Goal: Information Seeking & Learning: Learn about a topic

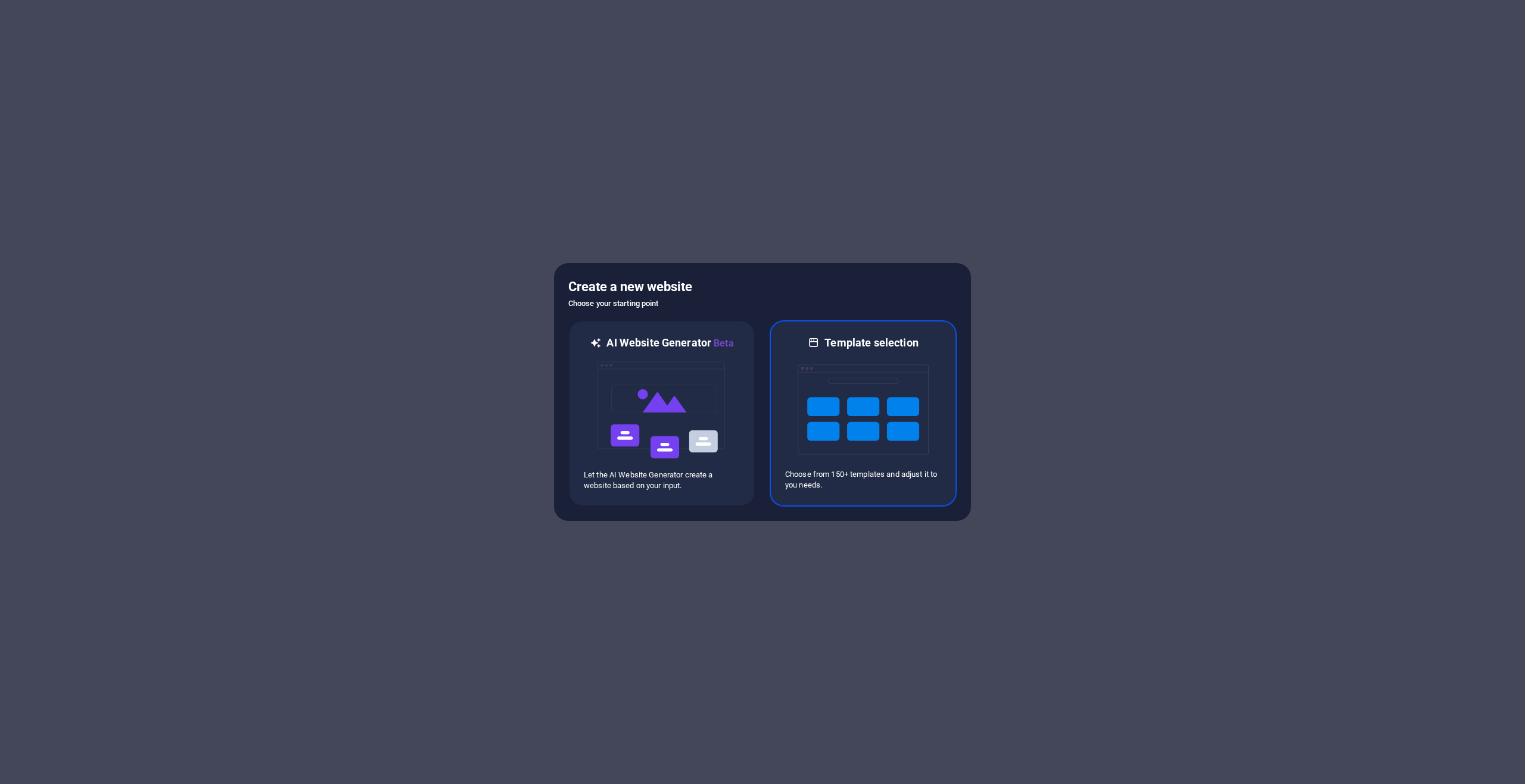
click at [867, 373] on img at bounding box center [863, 409] width 131 height 119
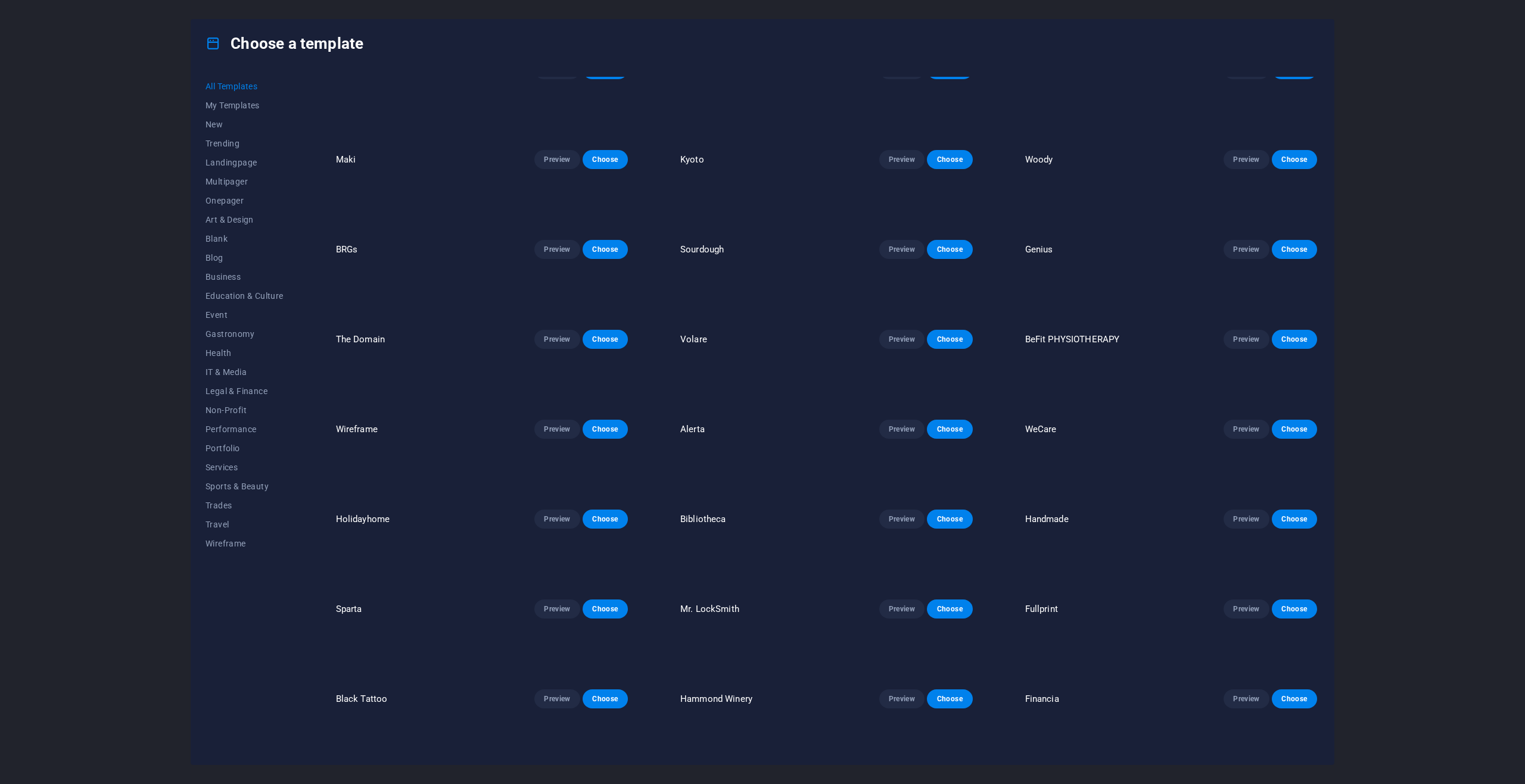
scroll to position [2203, 0]
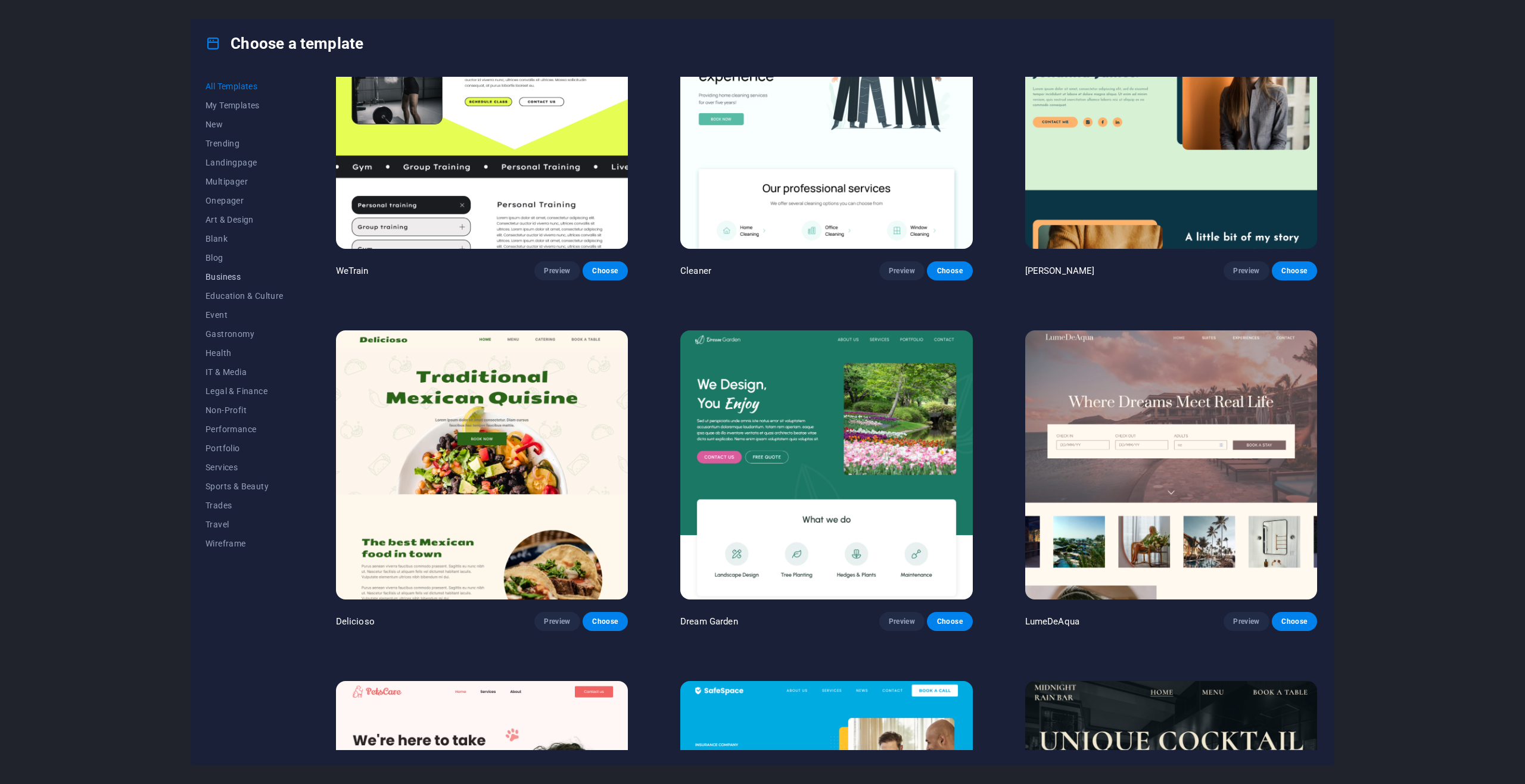
click at [235, 276] on span "Business" at bounding box center [244, 277] width 78 height 10
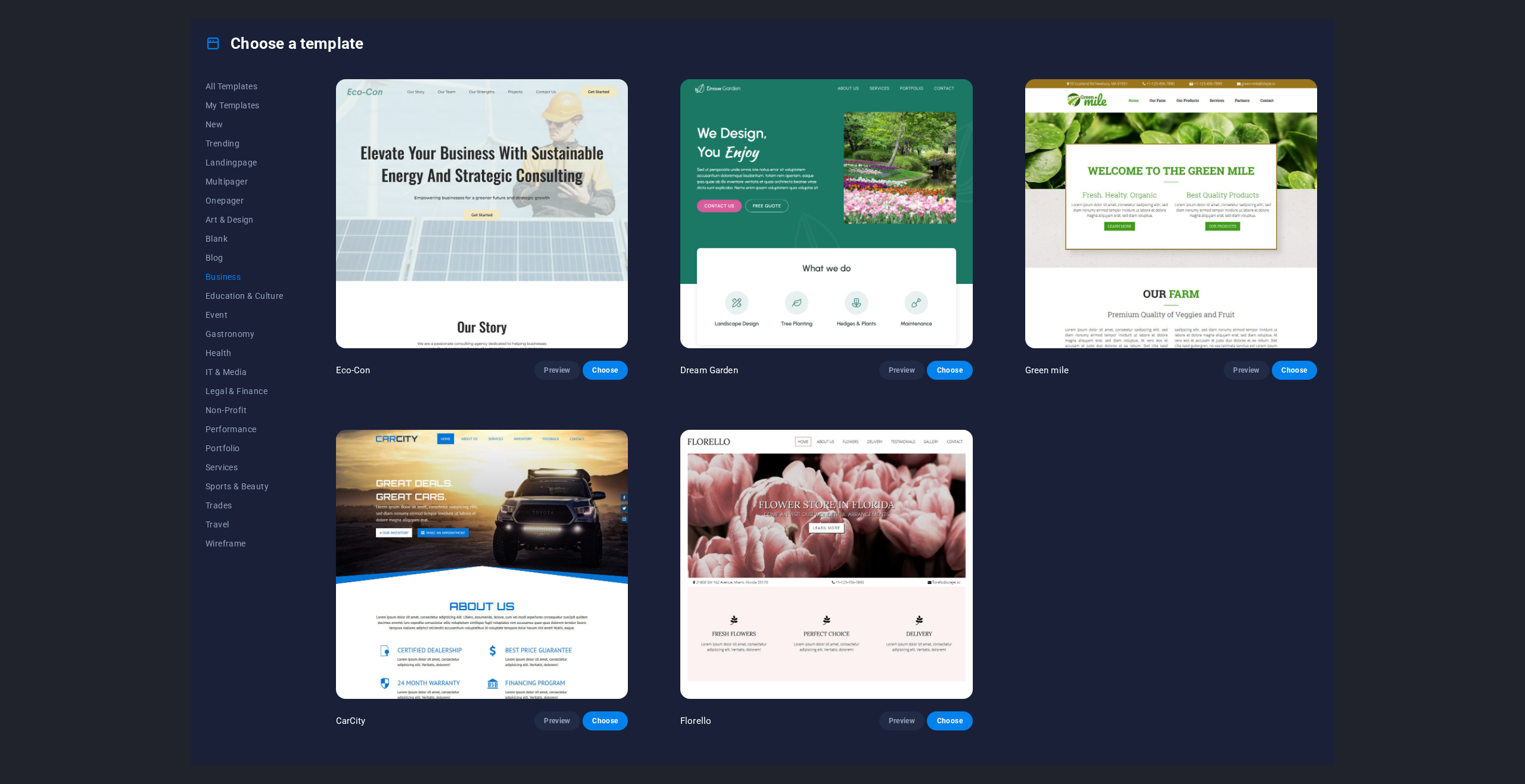
scroll to position [0, 0]
click at [221, 259] on span "Blog" at bounding box center [244, 258] width 78 height 10
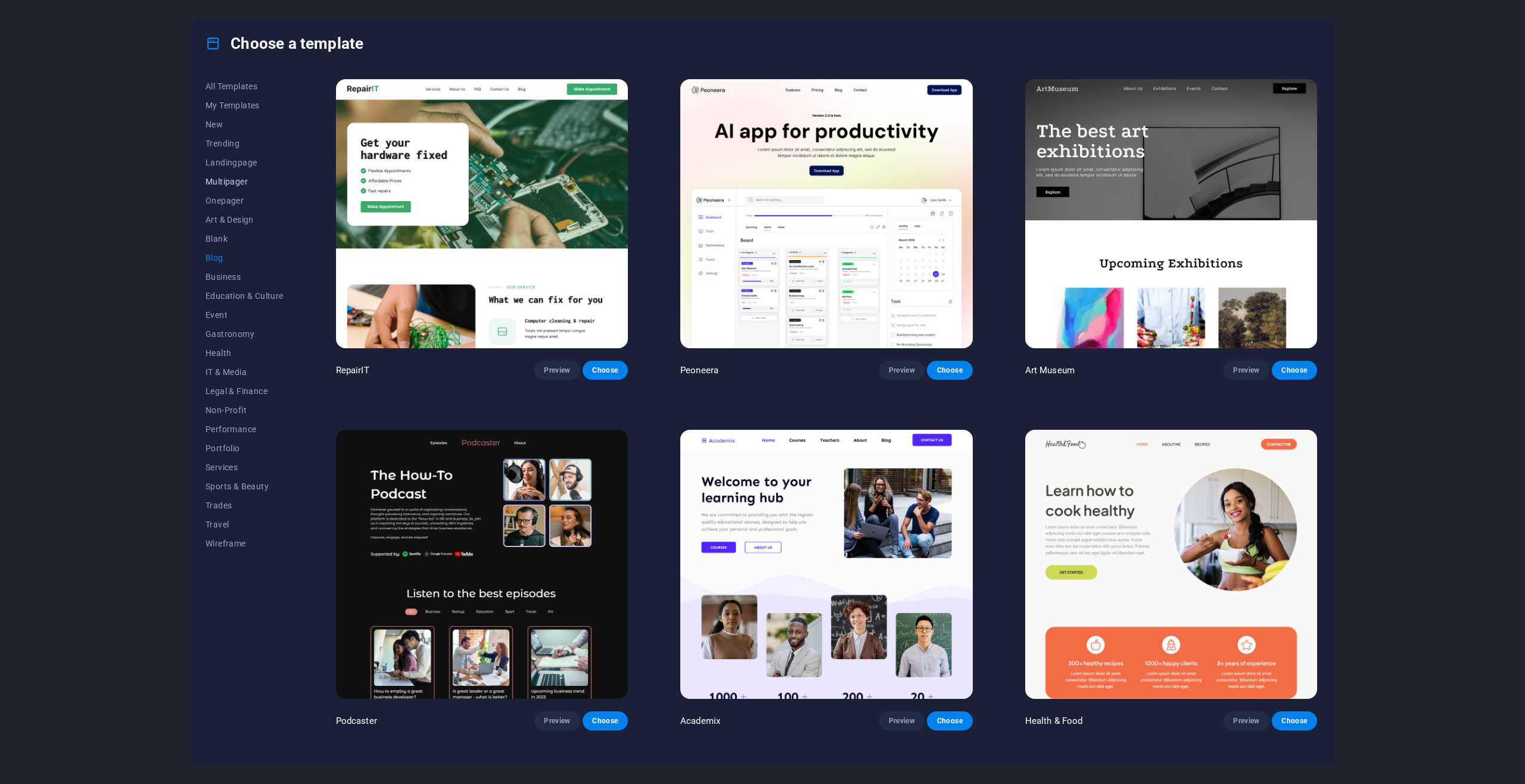
click at [223, 181] on span "Multipager" at bounding box center [244, 182] width 78 height 10
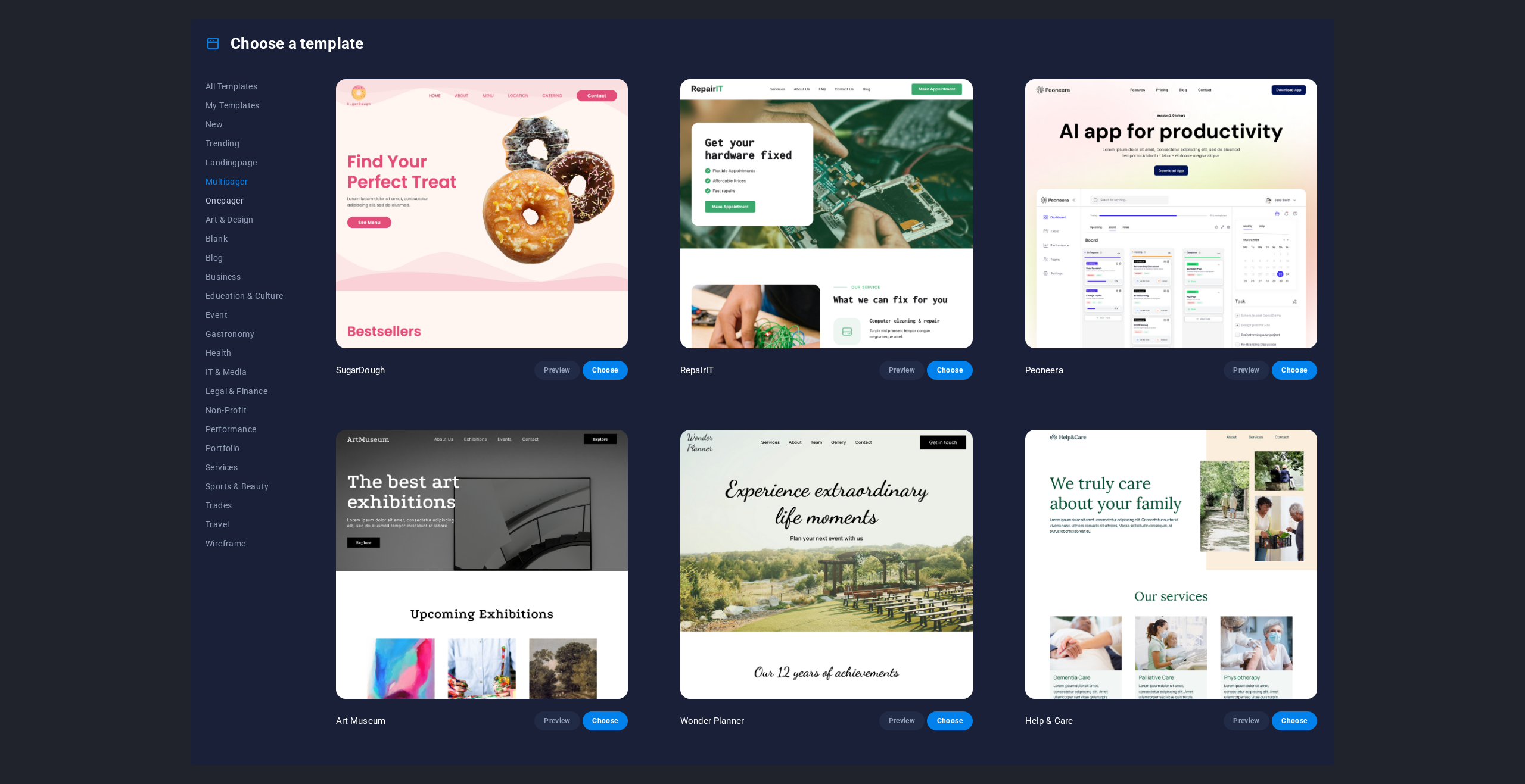
click at [230, 203] on span "Onepager" at bounding box center [244, 201] width 78 height 10
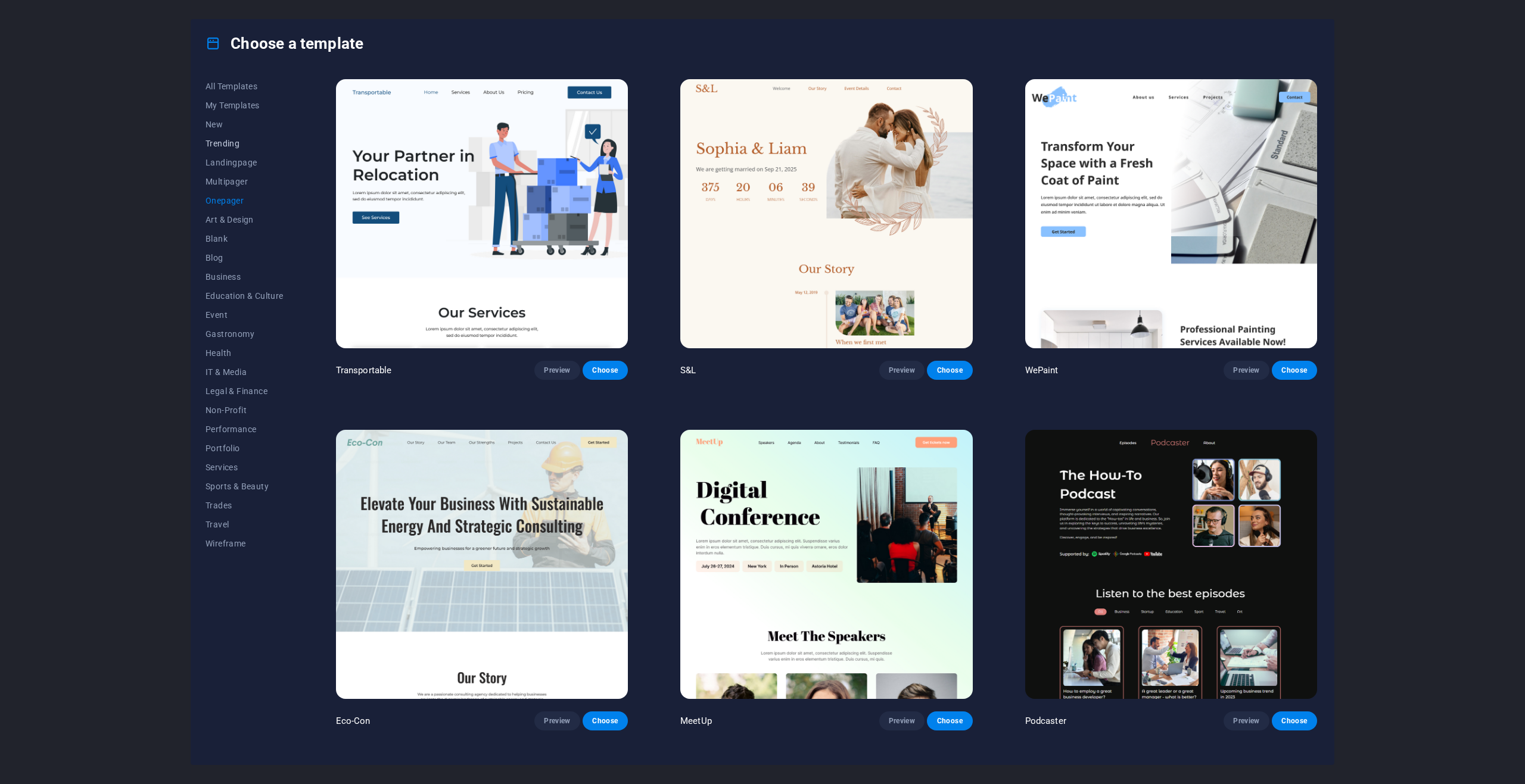
click at [224, 143] on span "Trending" at bounding box center [244, 143] width 78 height 10
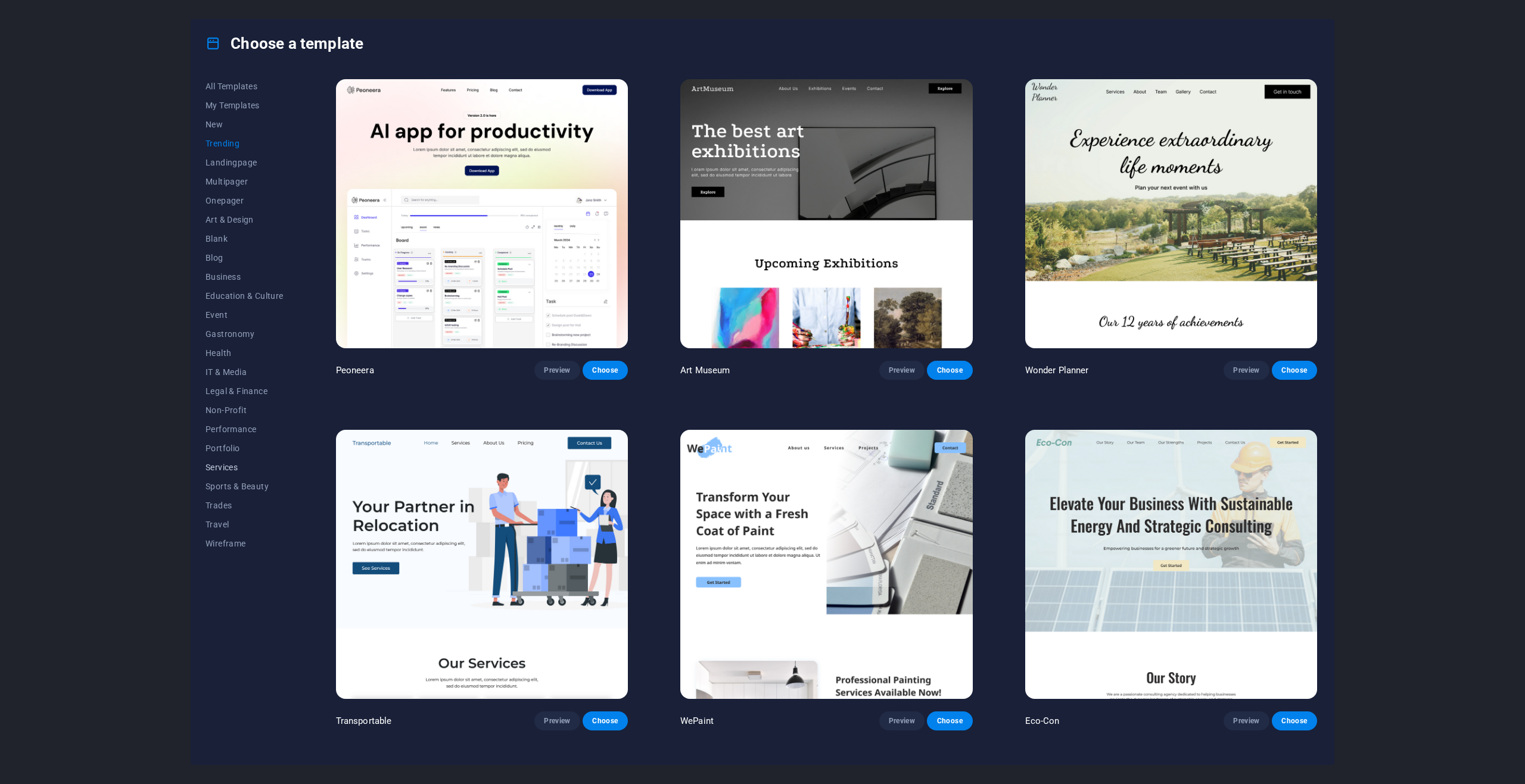
click at [225, 469] on span "Services" at bounding box center [244, 468] width 78 height 10
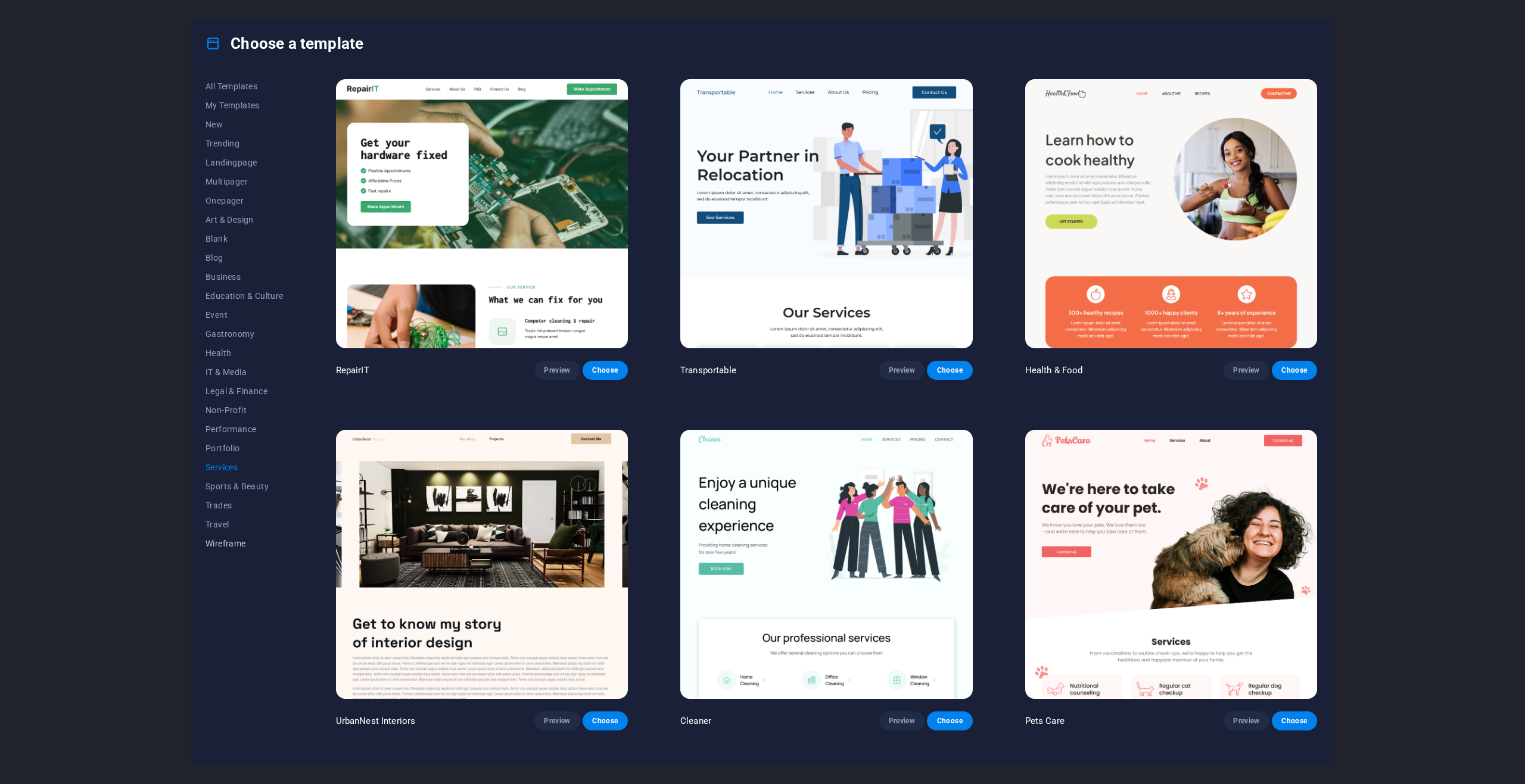
click at [222, 545] on span "Wireframe" at bounding box center [244, 544] width 78 height 10
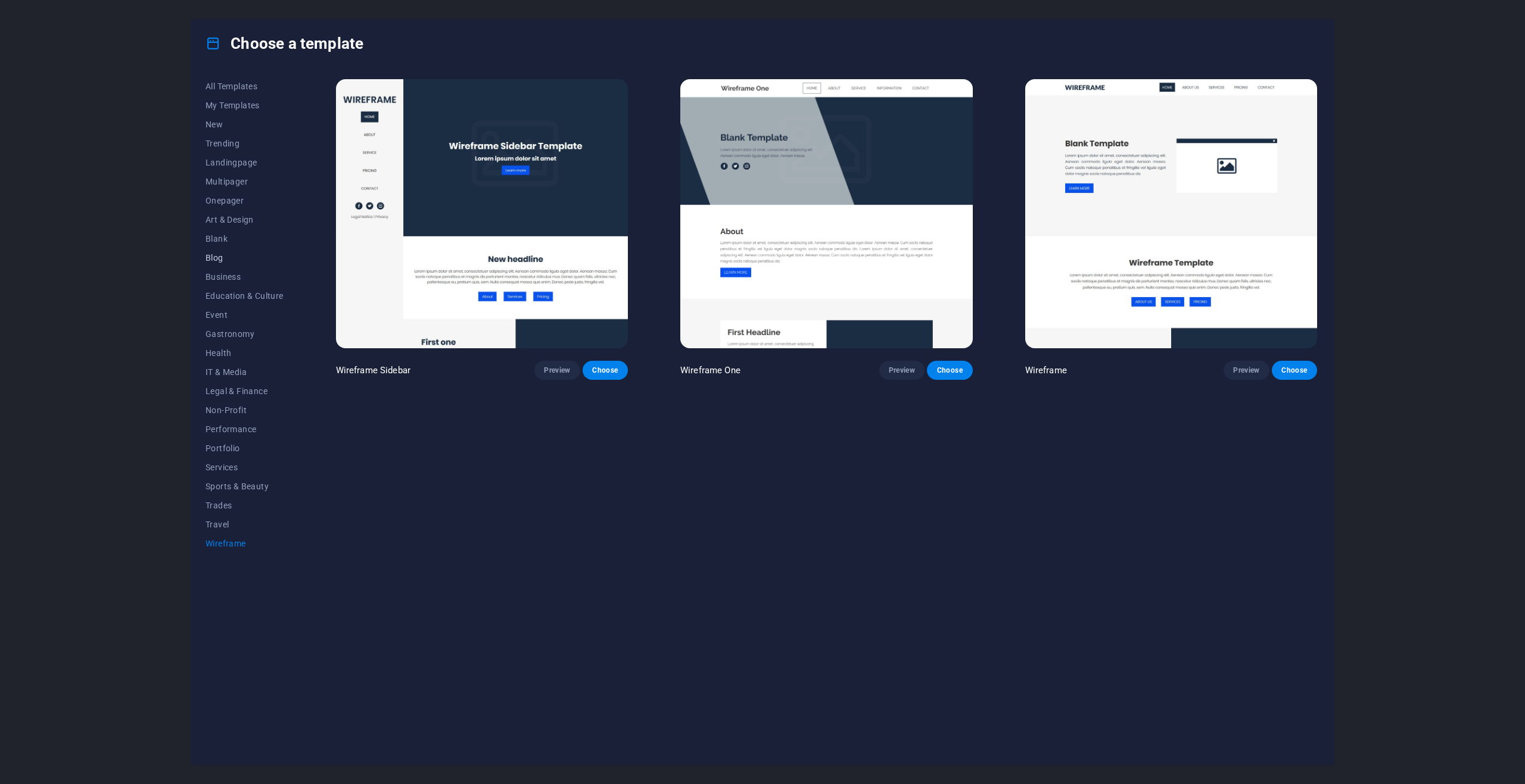
click at [216, 254] on span "Blog" at bounding box center [244, 258] width 78 height 10
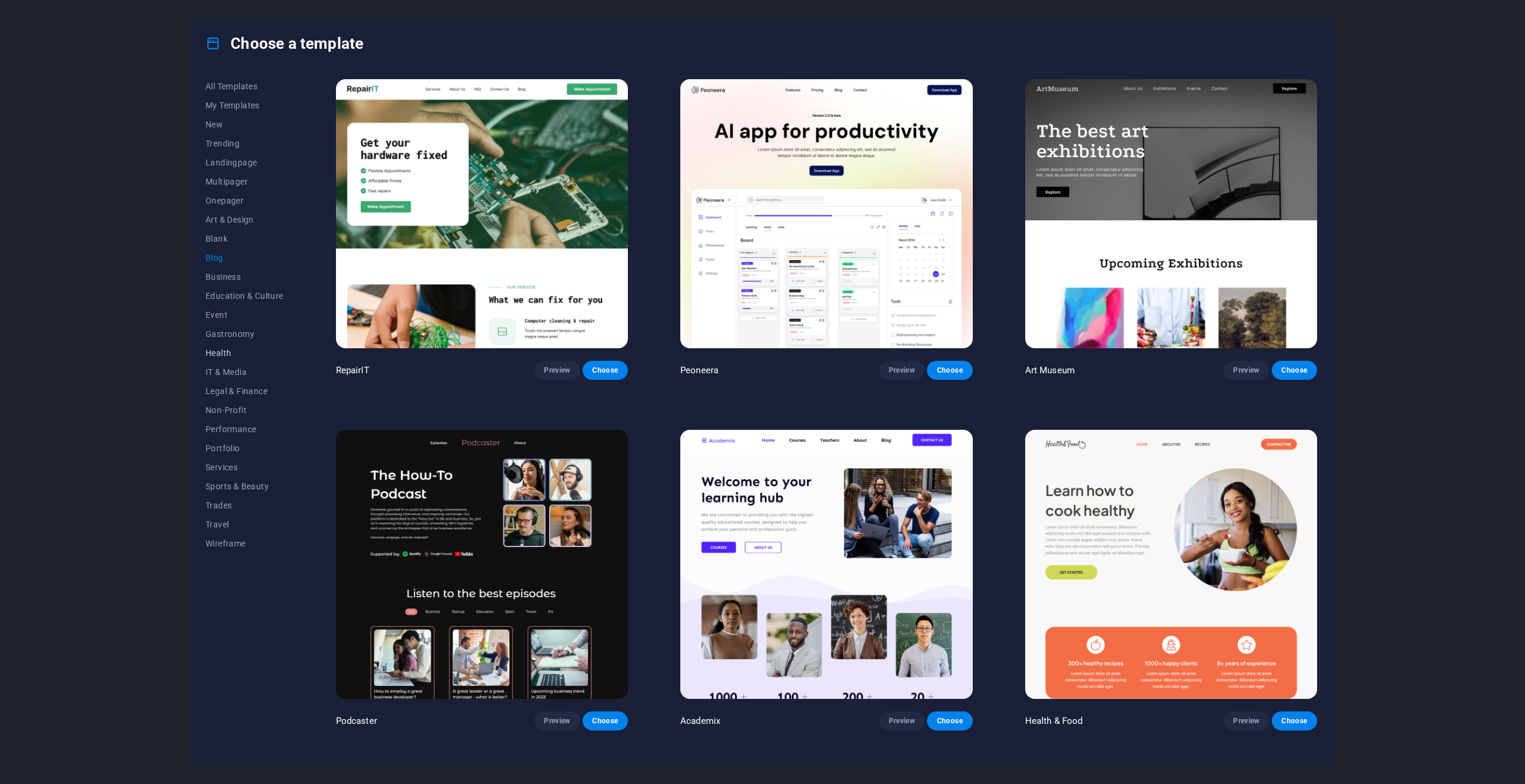
click at [224, 352] on span "Health" at bounding box center [244, 353] width 78 height 10
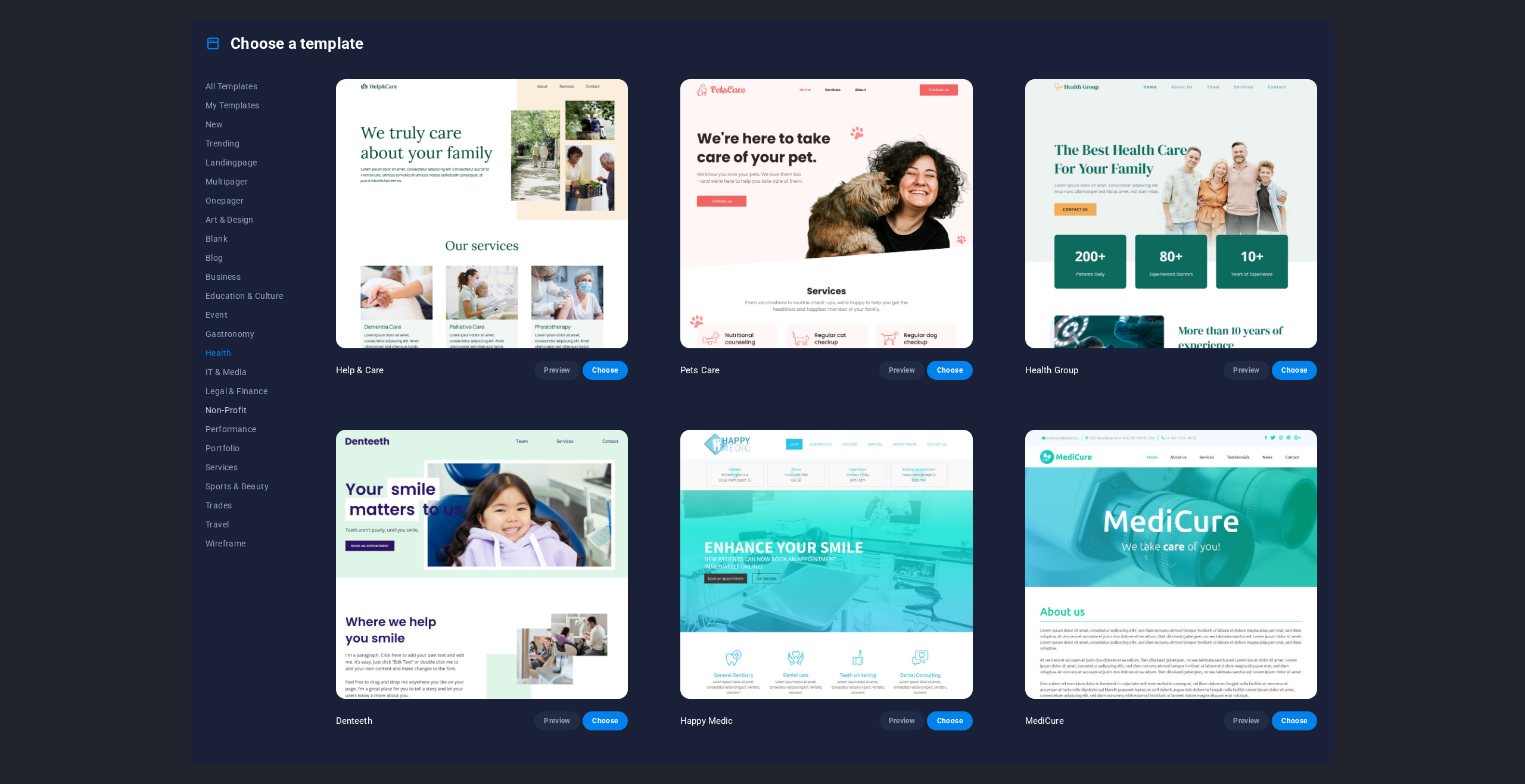
click at [222, 411] on span "Non-Profit" at bounding box center [244, 411] width 78 height 10
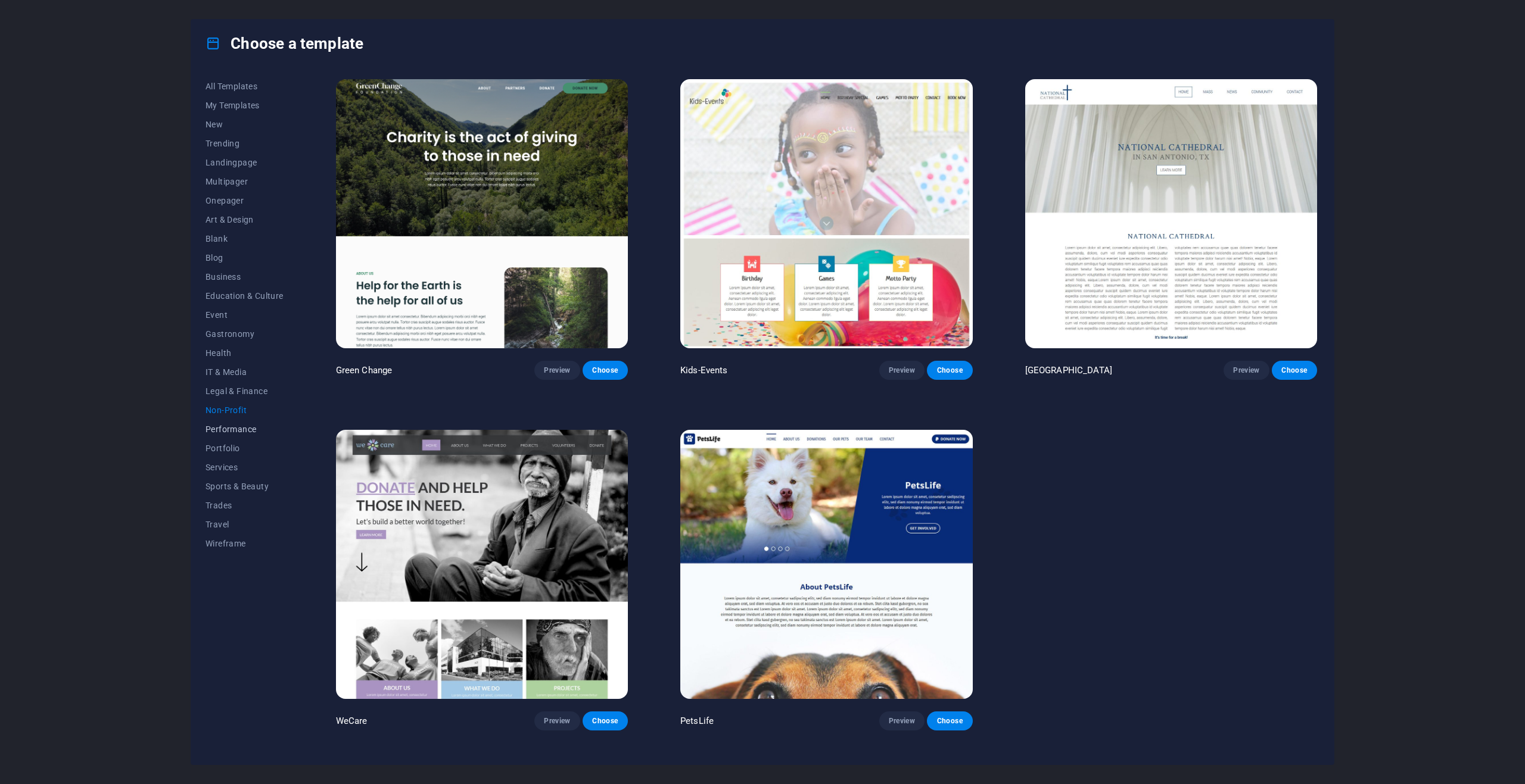
click at [233, 432] on span "Performance" at bounding box center [244, 430] width 78 height 10
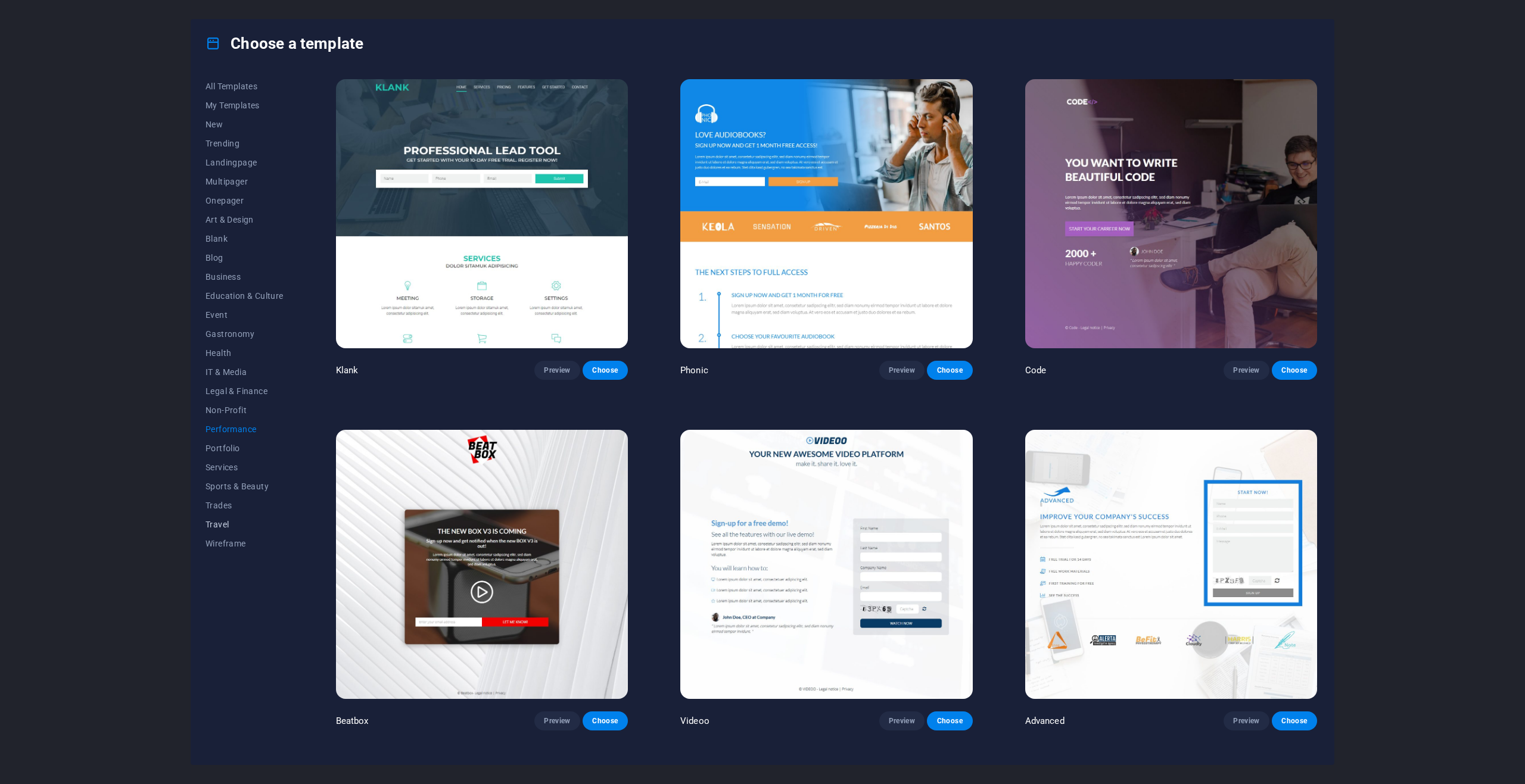
click at [220, 522] on span "Travel" at bounding box center [244, 525] width 78 height 10
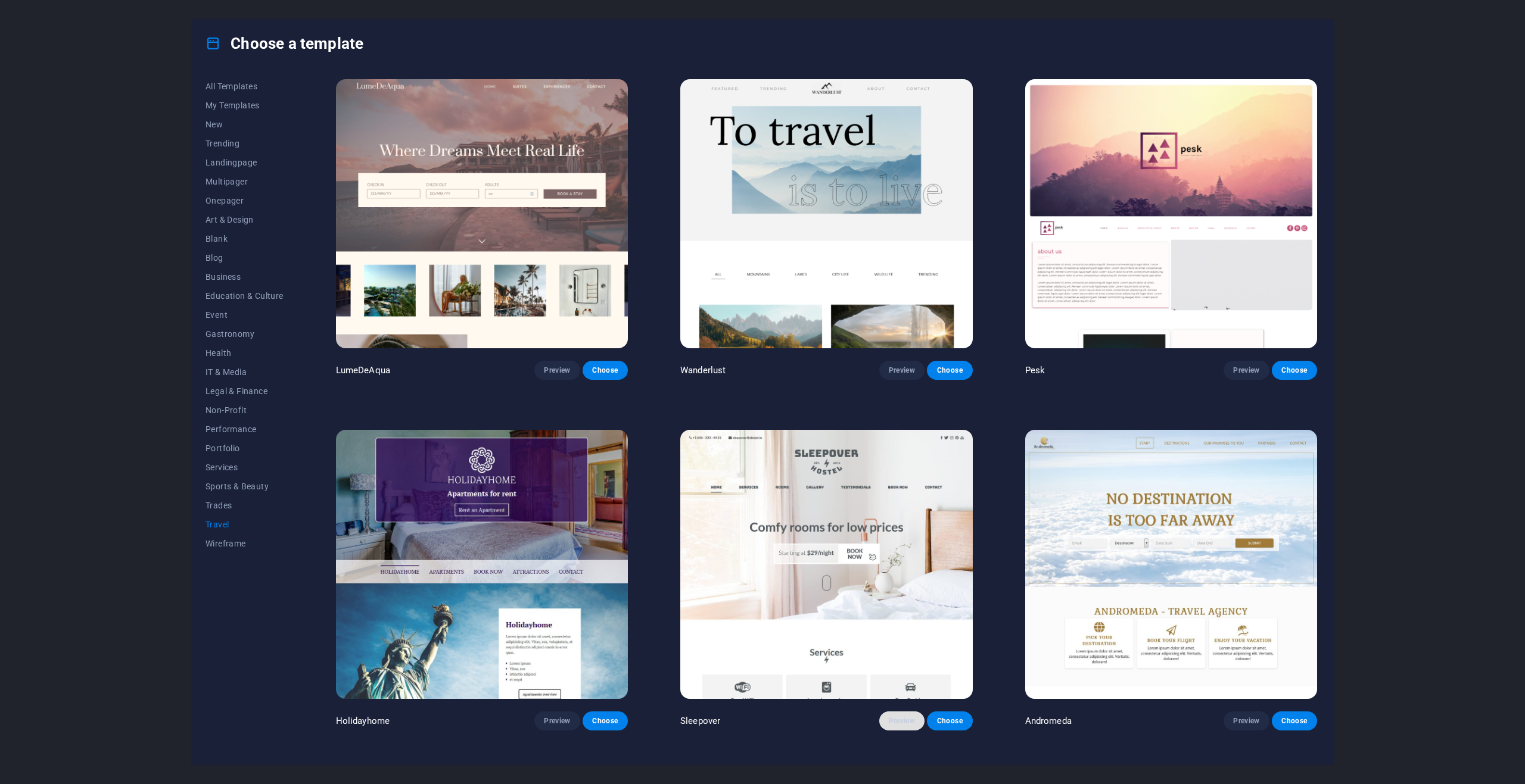
click at [909, 717] on span "Preview" at bounding box center [902, 721] width 27 height 10
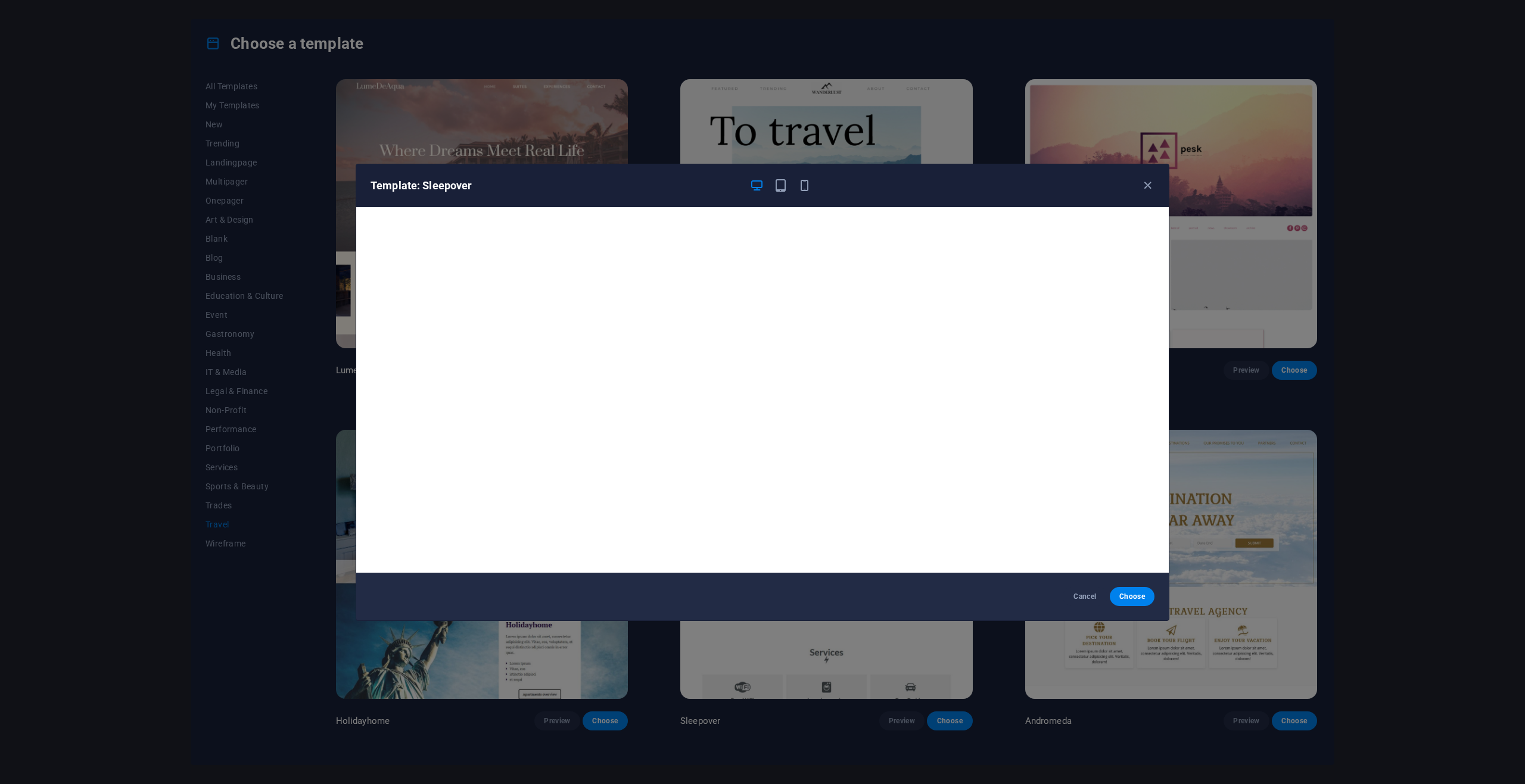
click at [1155, 187] on div "Template: Sleepover" at bounding box center [762, 185] width 812 height 43
click at [1141, 186] on icon "button" at bounding box center [1148, 185] width 13 height 13
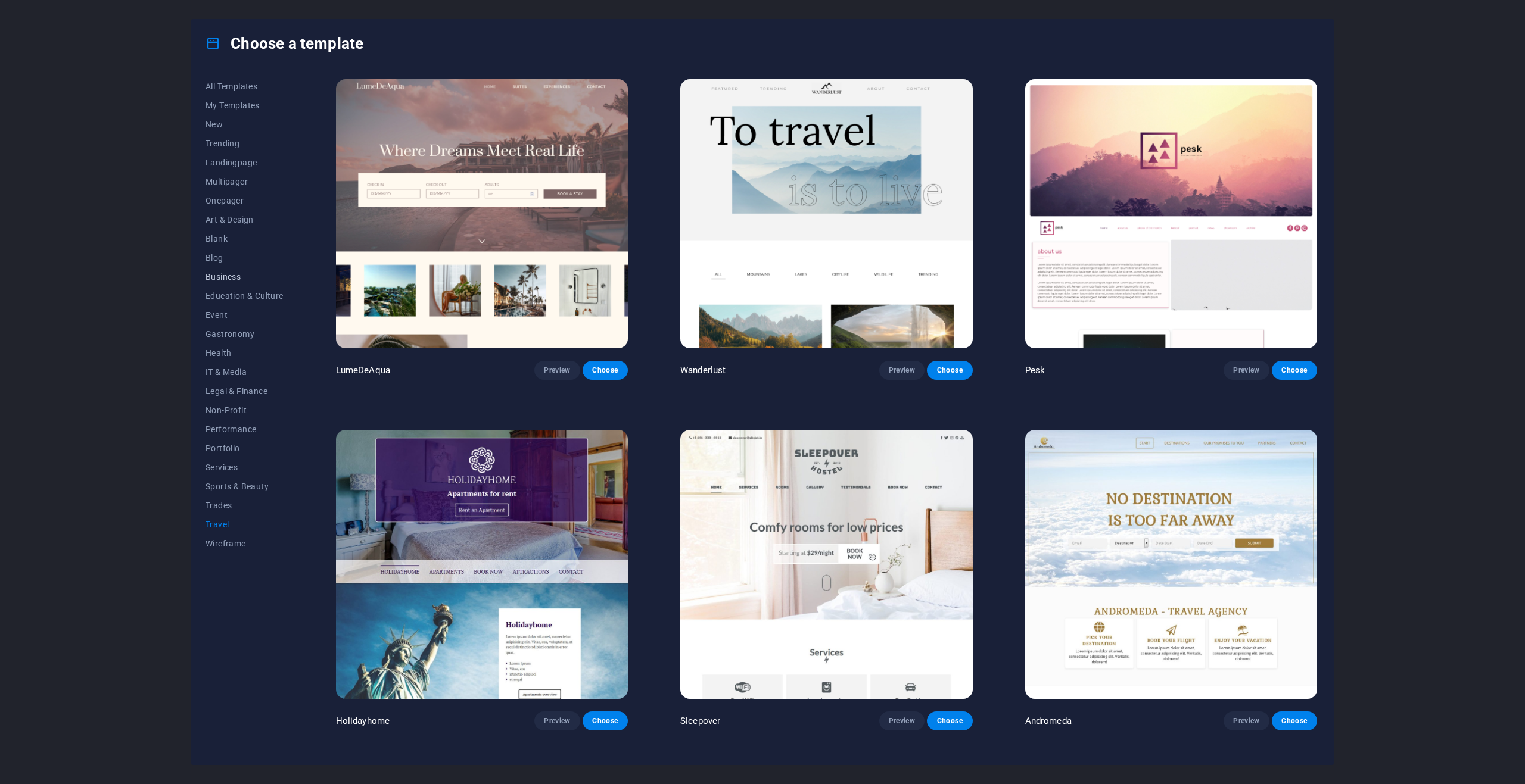
click at [224, 278] on span "Business" at bounding box center [244, 277] width 78 height 10
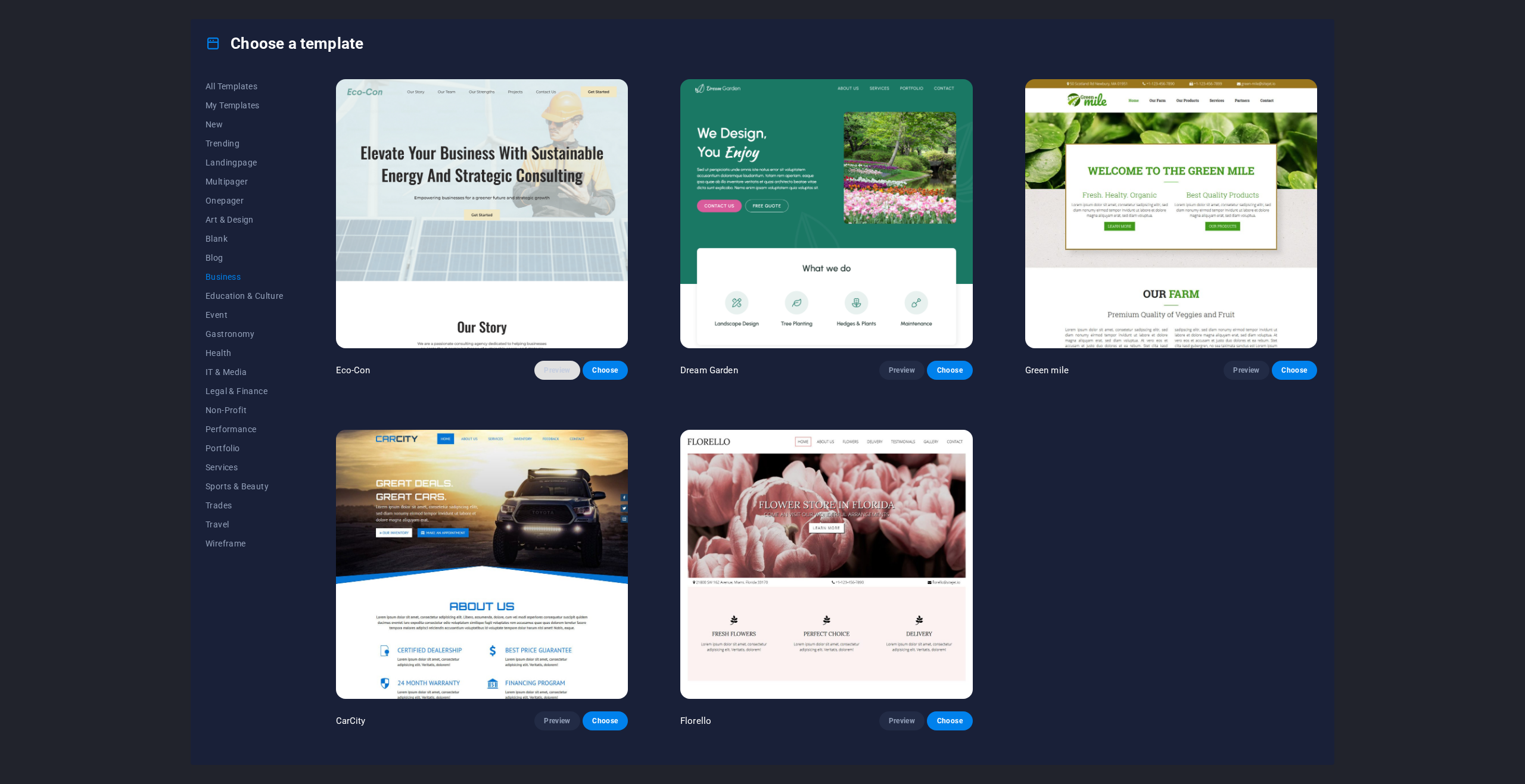
click at [550, 373] on span "Preview" at bounding box center [557, 371] width 27 height 10
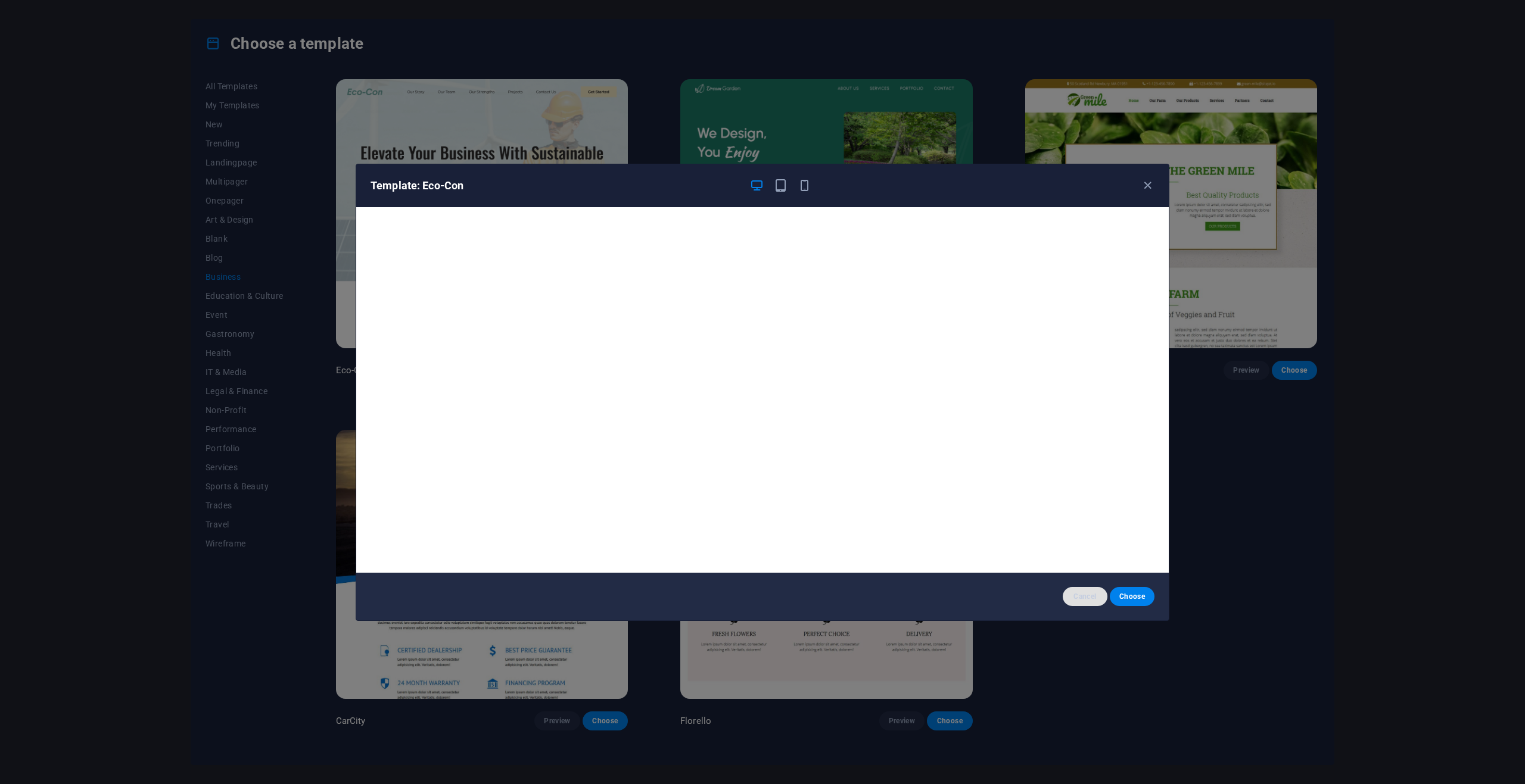
click at [1082, 597] on span "Cancel" at bounding box center [1085, 597] width 26 height 10
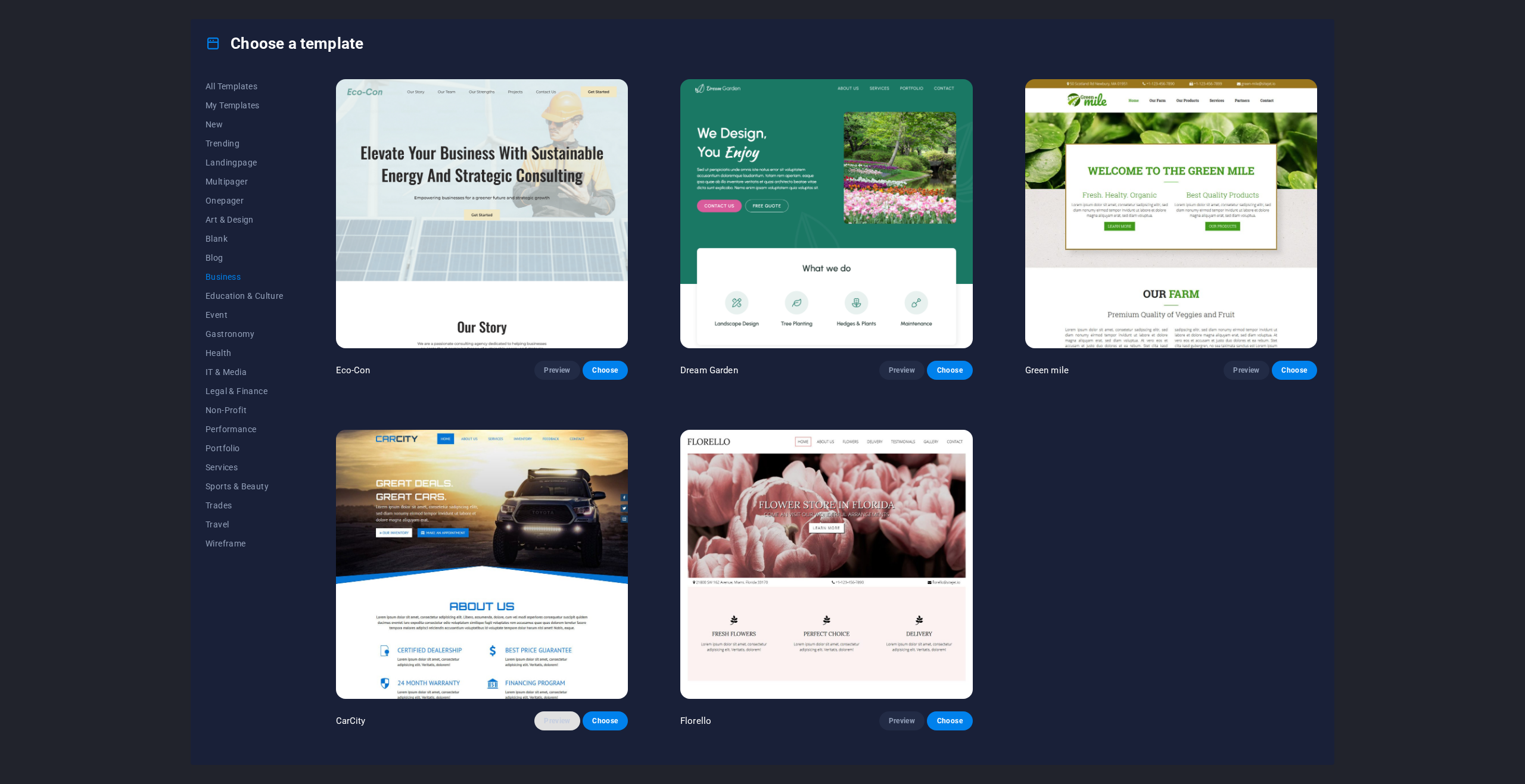
click at [550, 717] on span "Preview" at bounding box center [557, 721] width 27 height 10
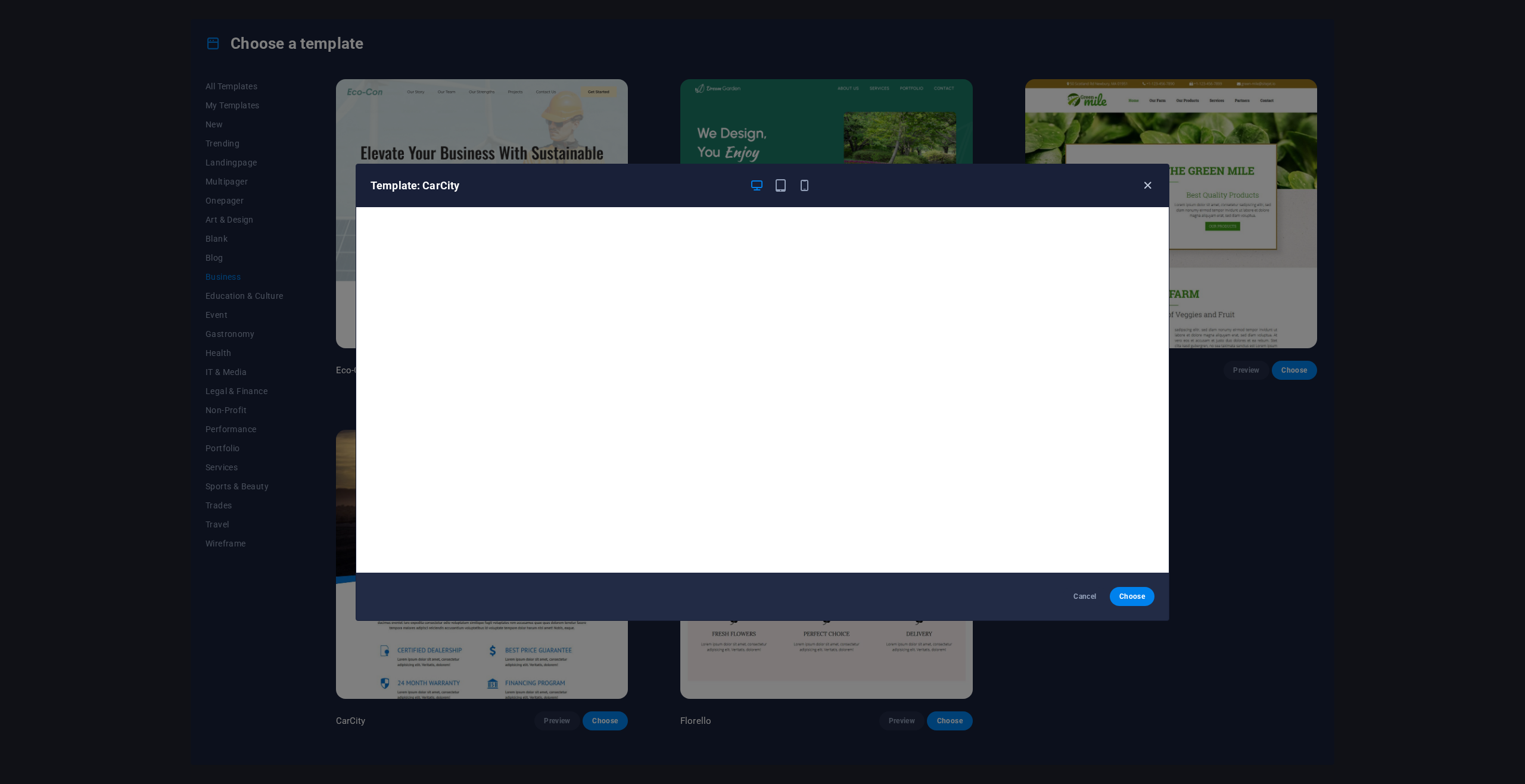
click at [1144, 187] on icon "button" at bounding box center [1148, 185] width 13 height 13
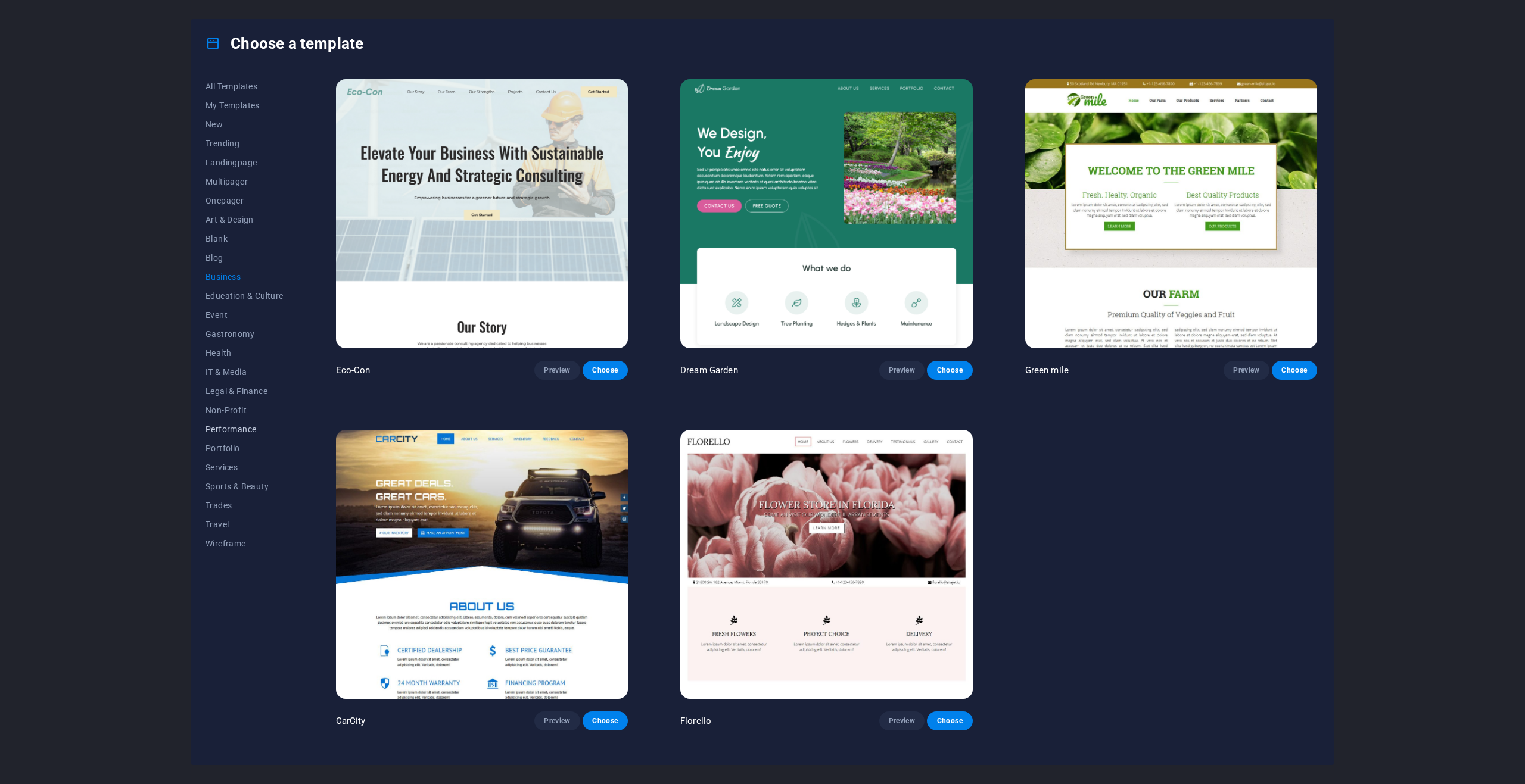
click at [236, 434] on button "Performance" at bounding box center [244, 430] width 78 height 19
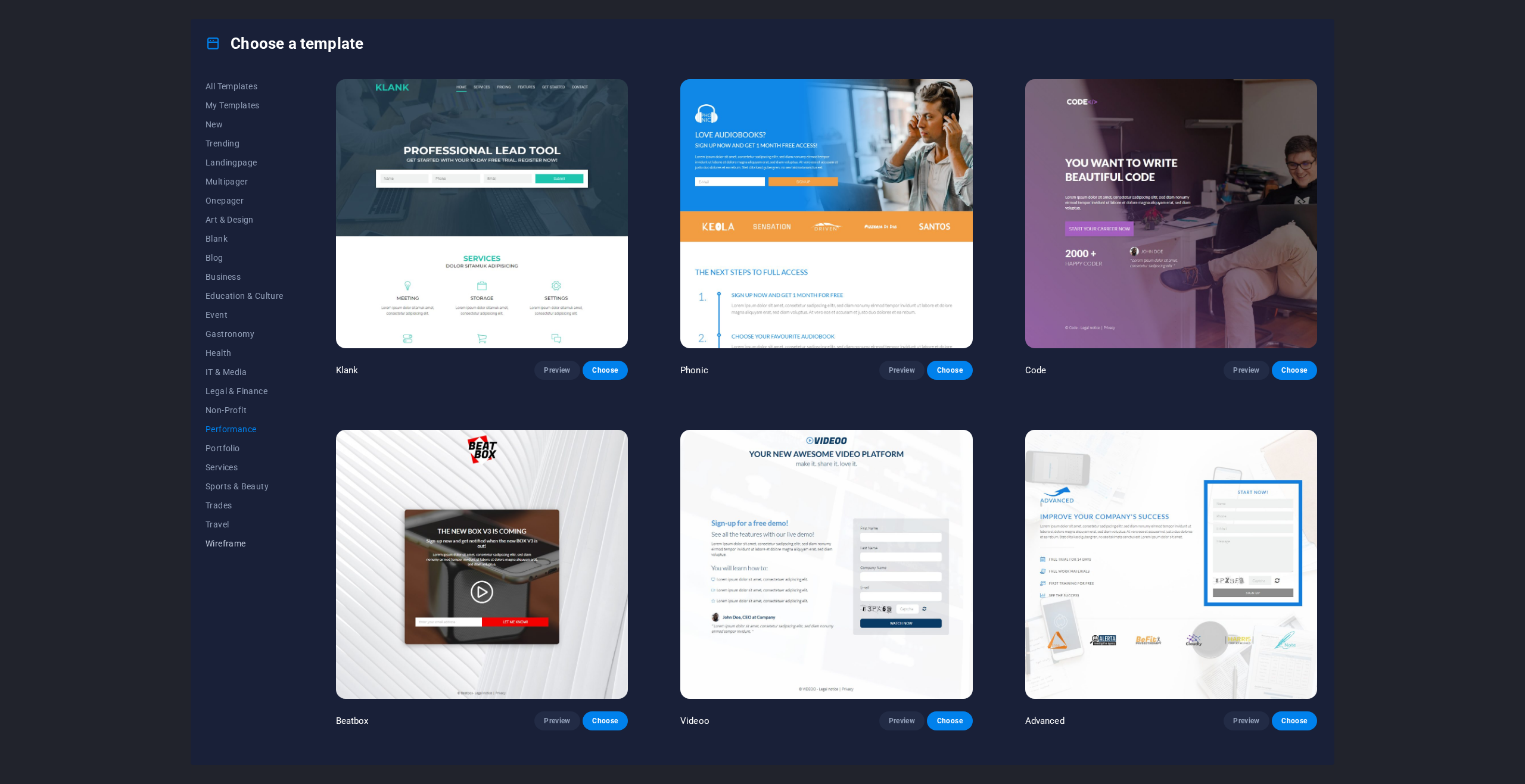
click at [230, 546] on span "Wireframe" at bounding box center [244, 544] width 78 height 10
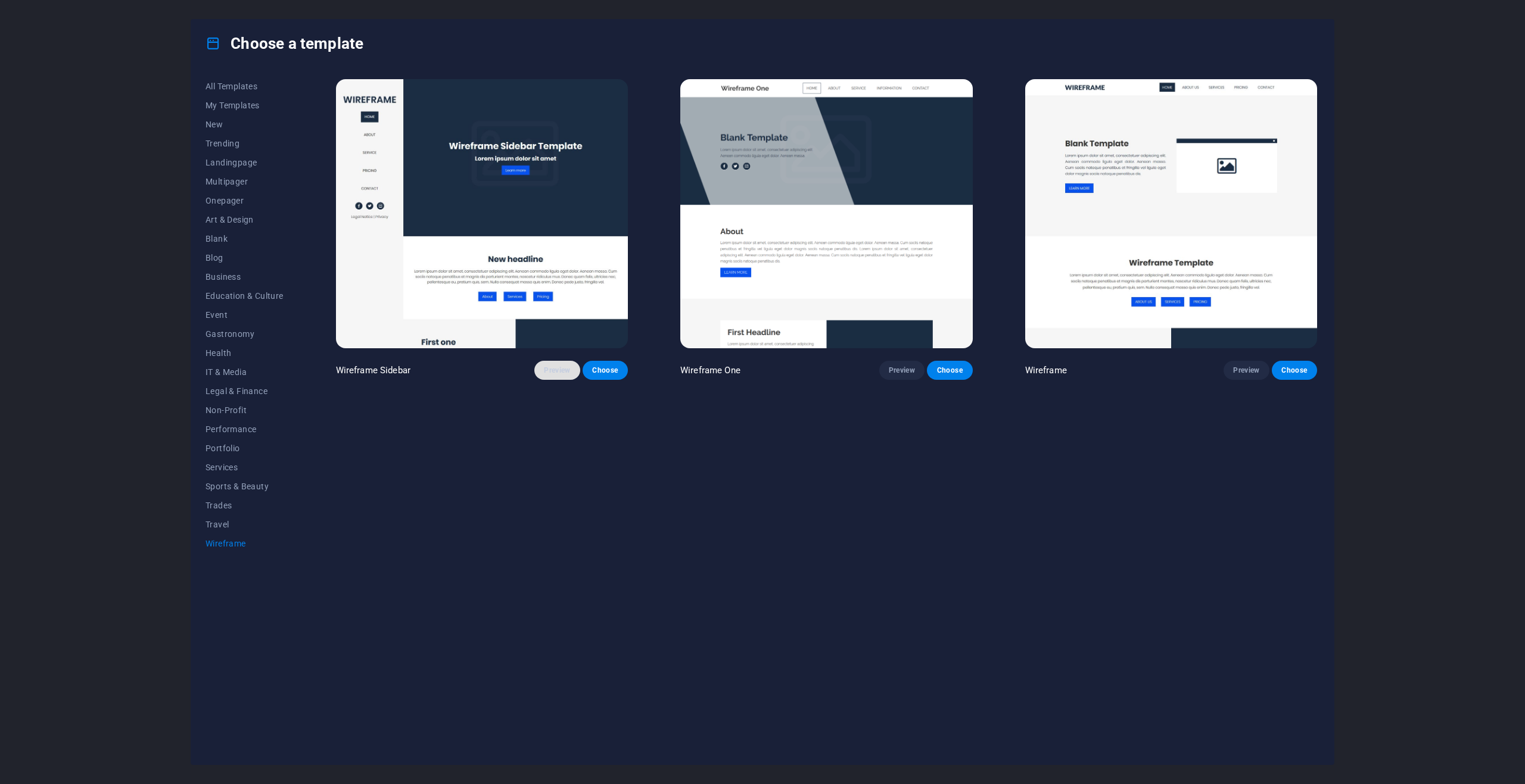
click at [569, 366] on span "Preview" at bounding box center [557, 371] width 27 height 10
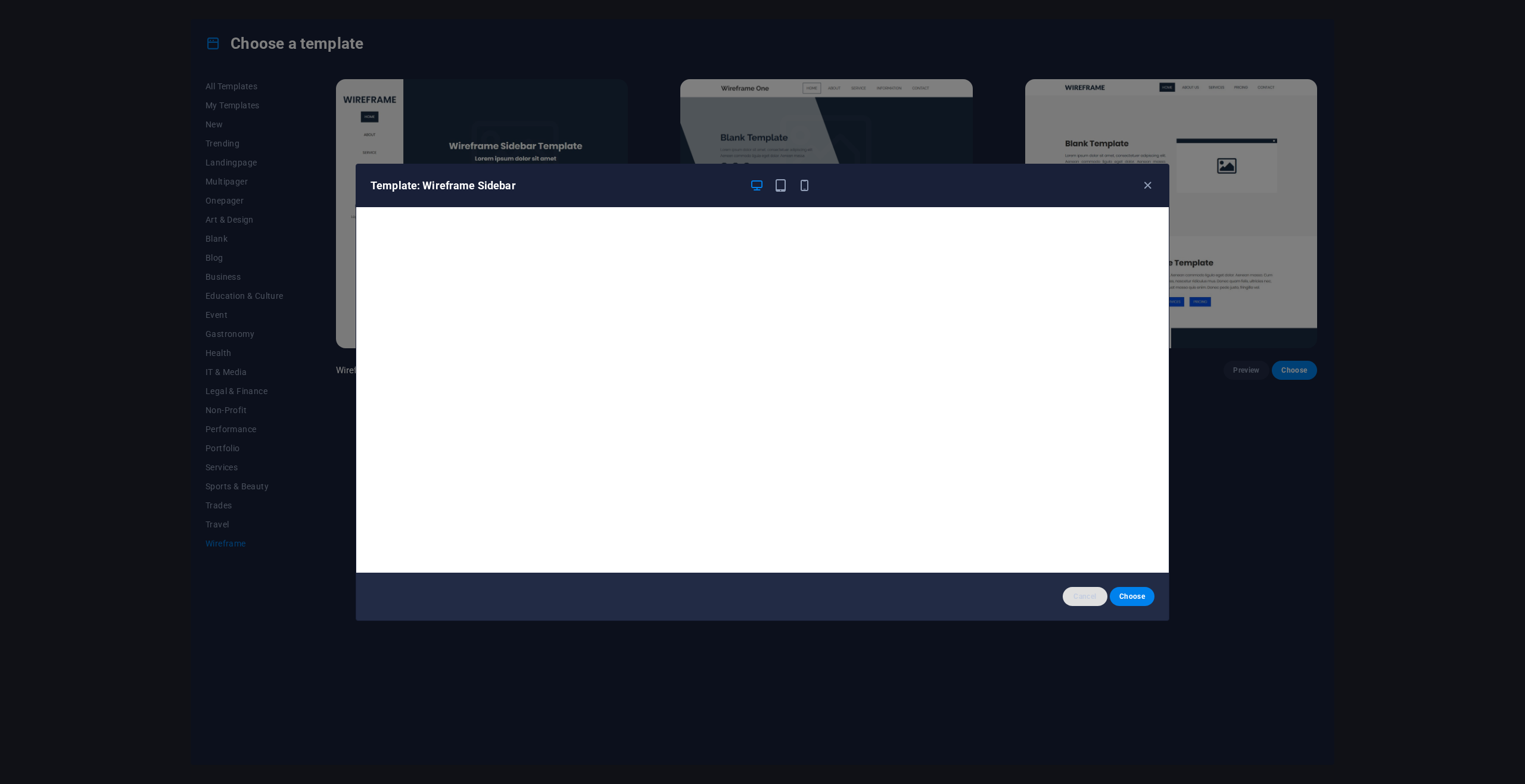
click at [1098, 599] on span "Cancel" at bounding box center [1085, 597] width 26 height 10
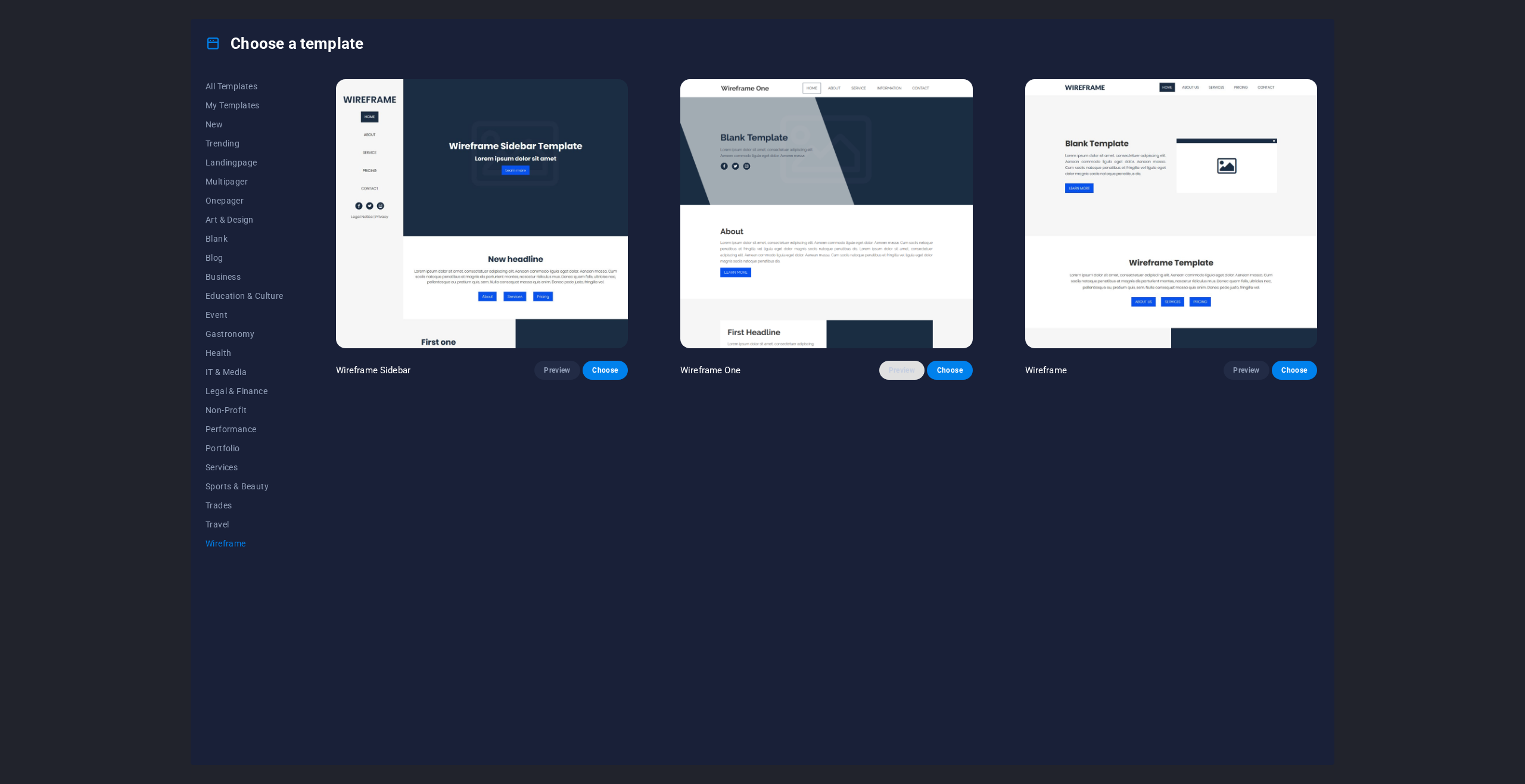
click at [909, 371] on span "Preview" at bounding box center [902, 371] width 27 height 10
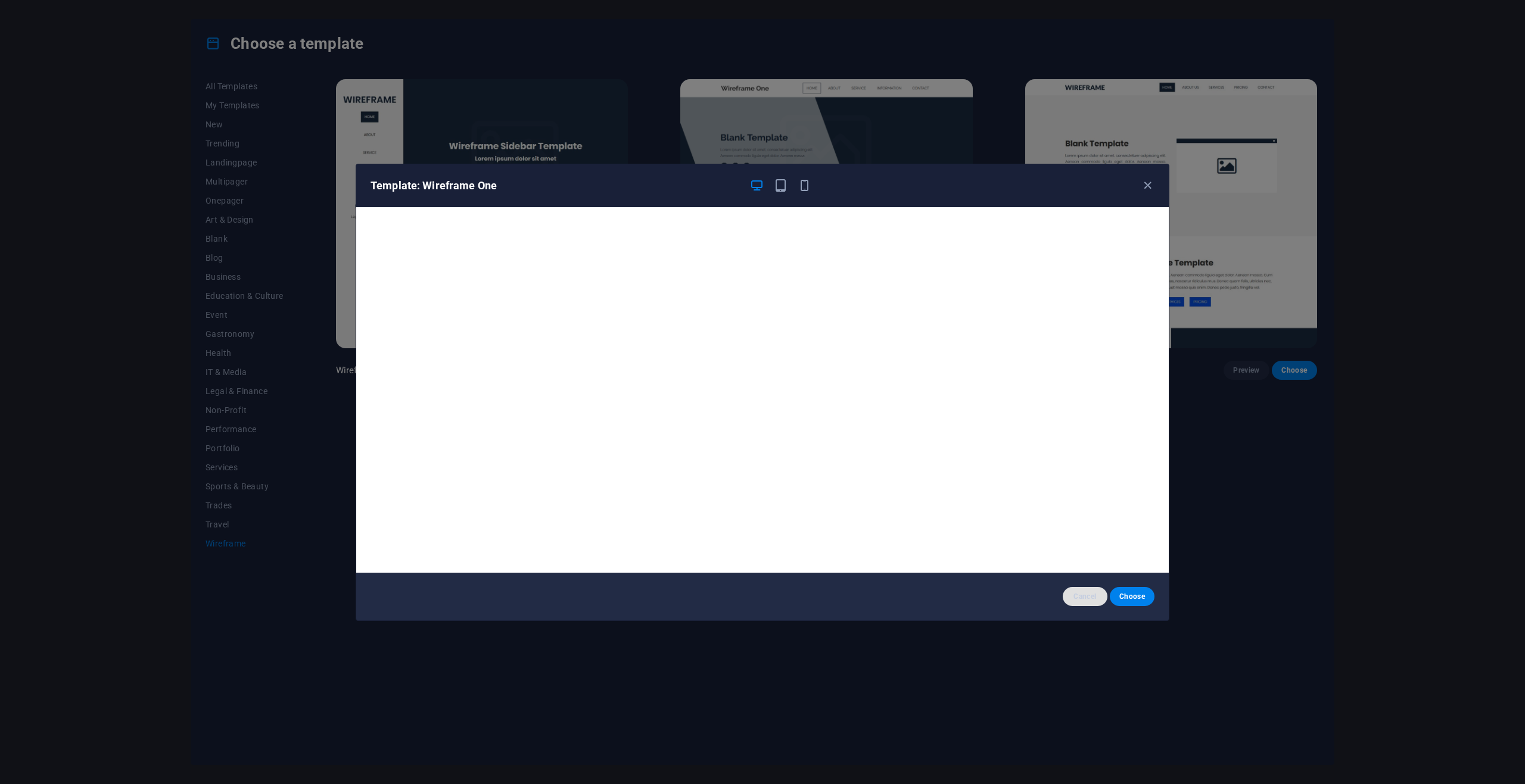
click at [1088, 595] on span "Cancel" at bounding box center [1085, 597] width 26 height 10
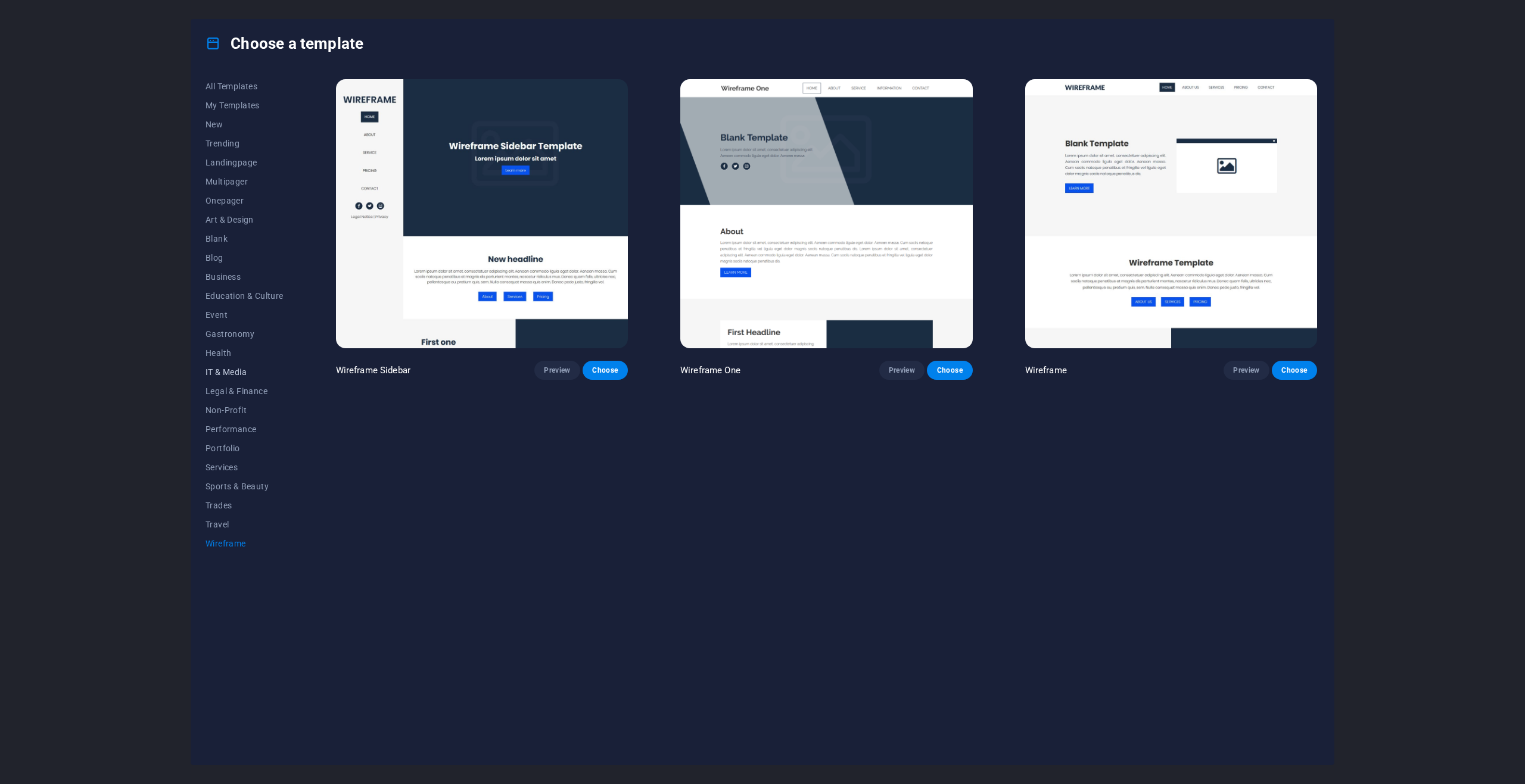
click at [228, 374] on span "IT & Media" at bounding box center [244, 373] width 78 height 10
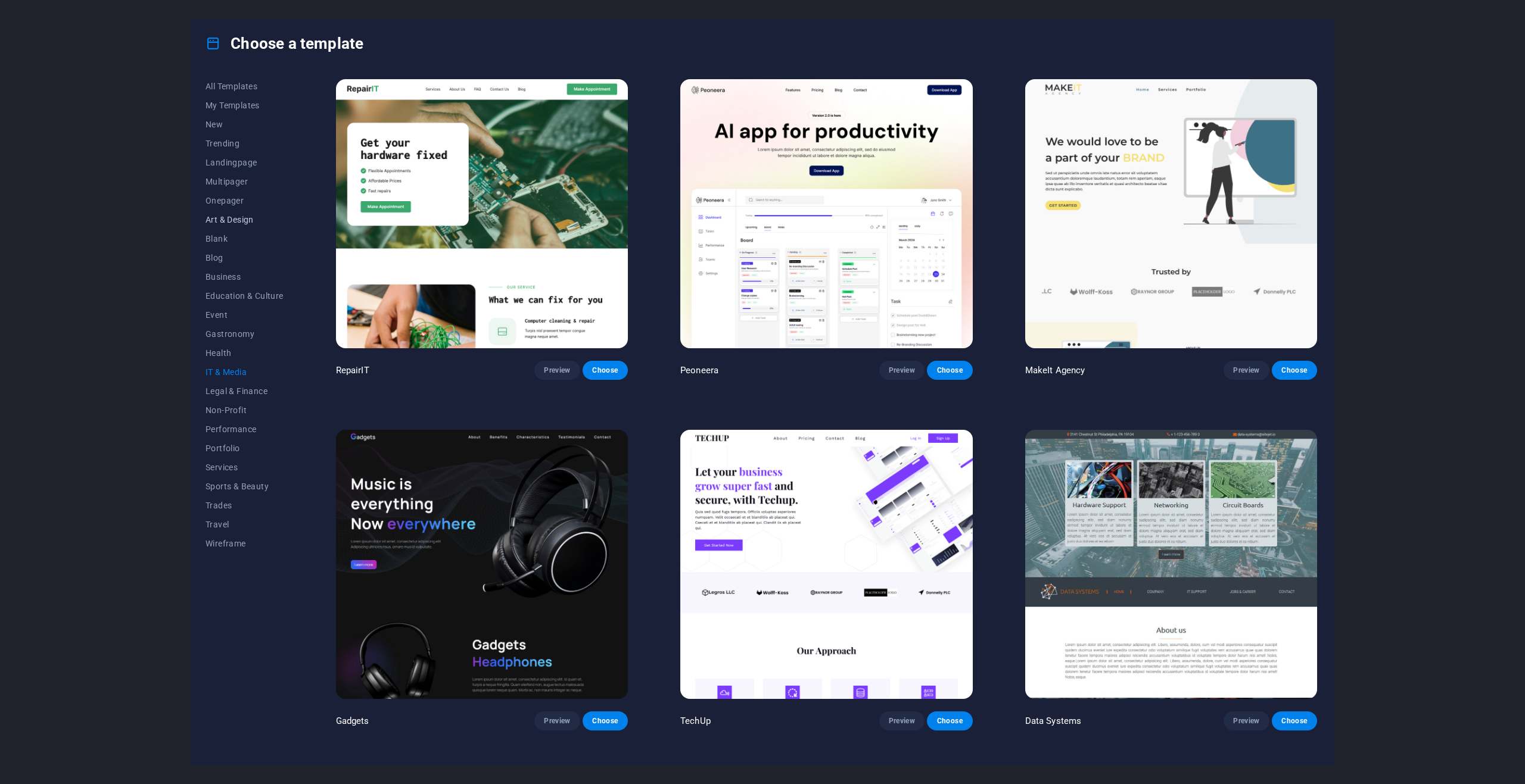
click at [228, 214] on button "Art & Design" at bounding box center [244, 220] width 78 height 19
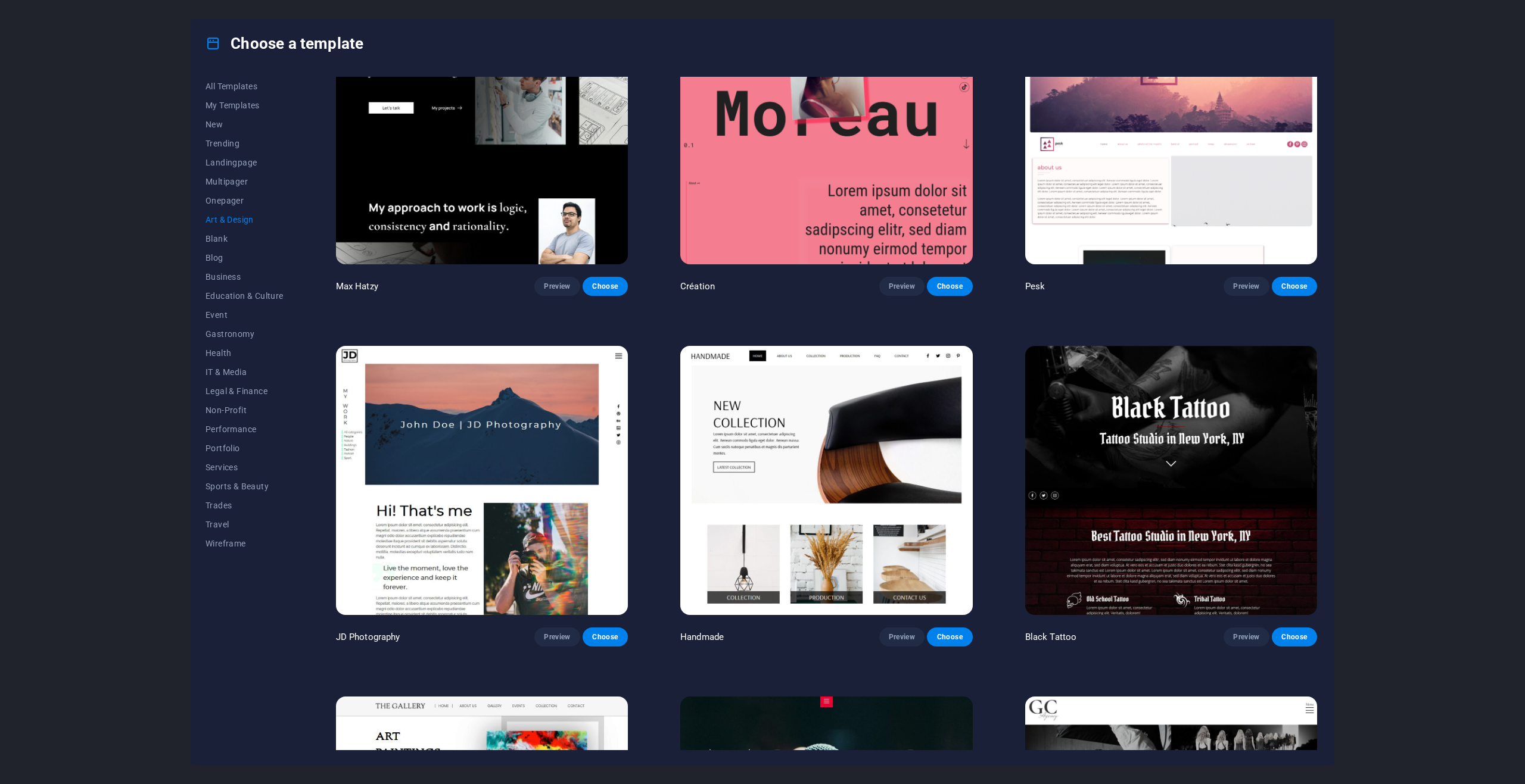
scroll to position [179, 0]
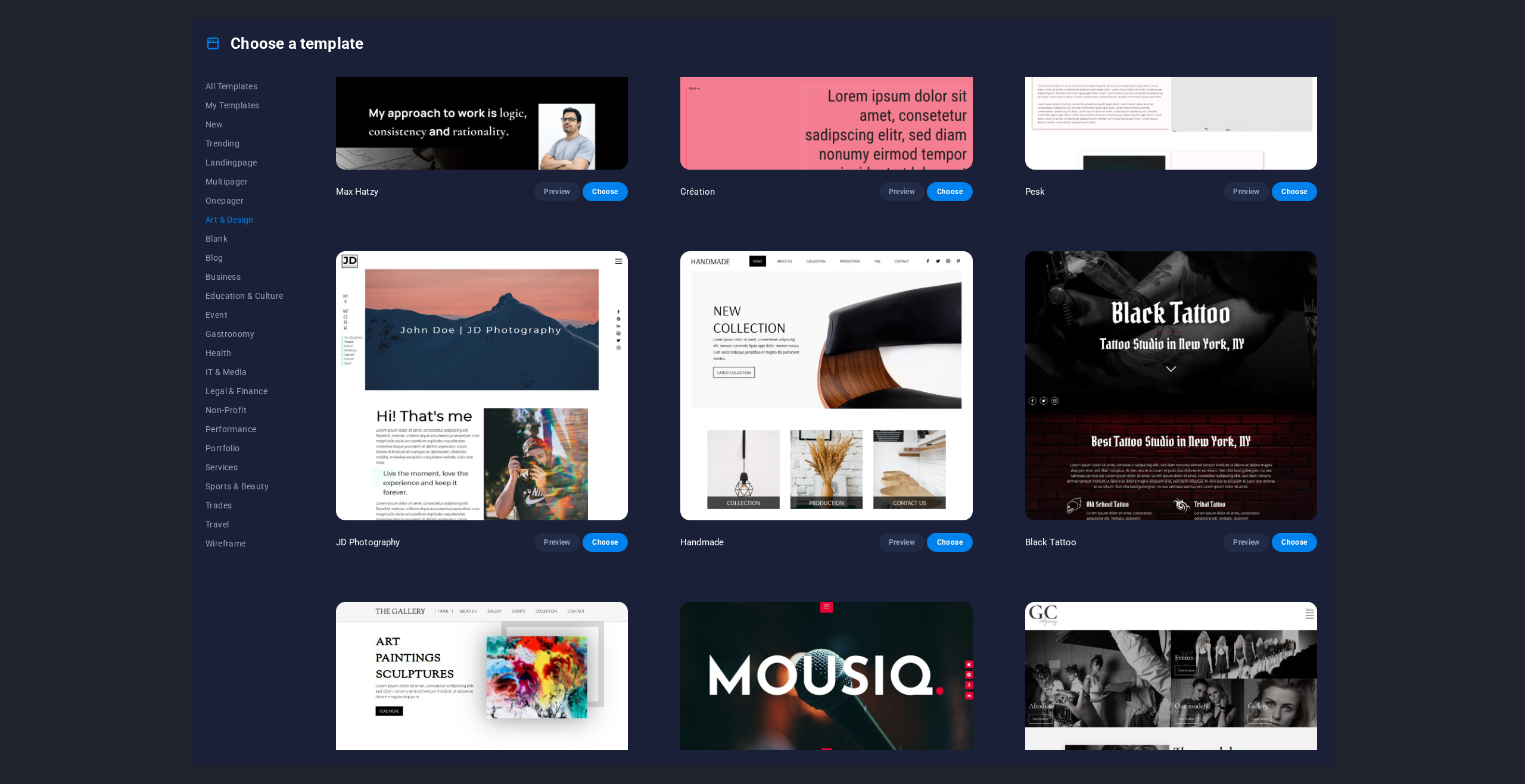
click at [352, 316] on img at bounding box center [481, 385] width 292 height 269
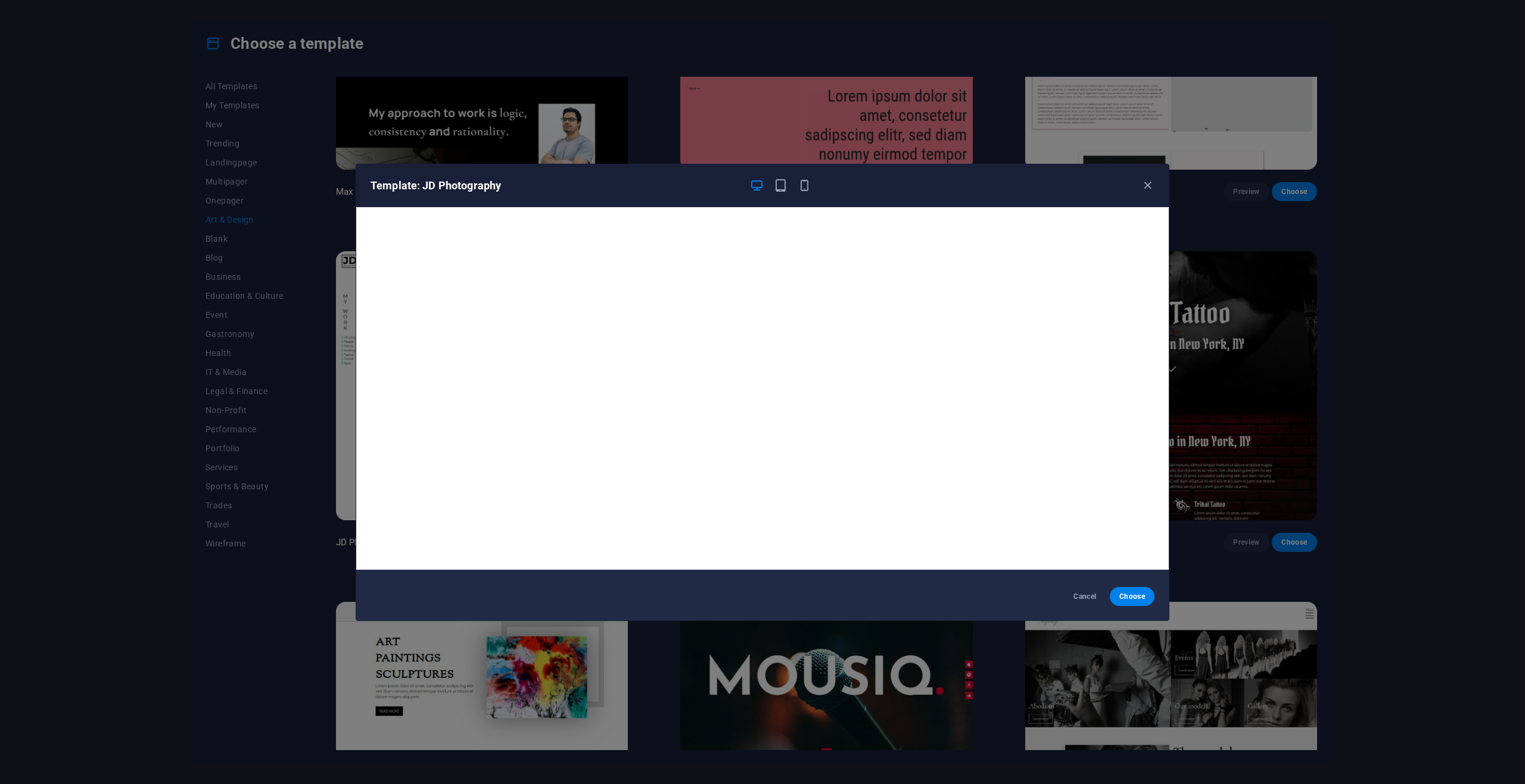
scroll to position [0, 0]
click at [780, 187] on icon "button" at bounding box center [781, 185] width 13 height 13
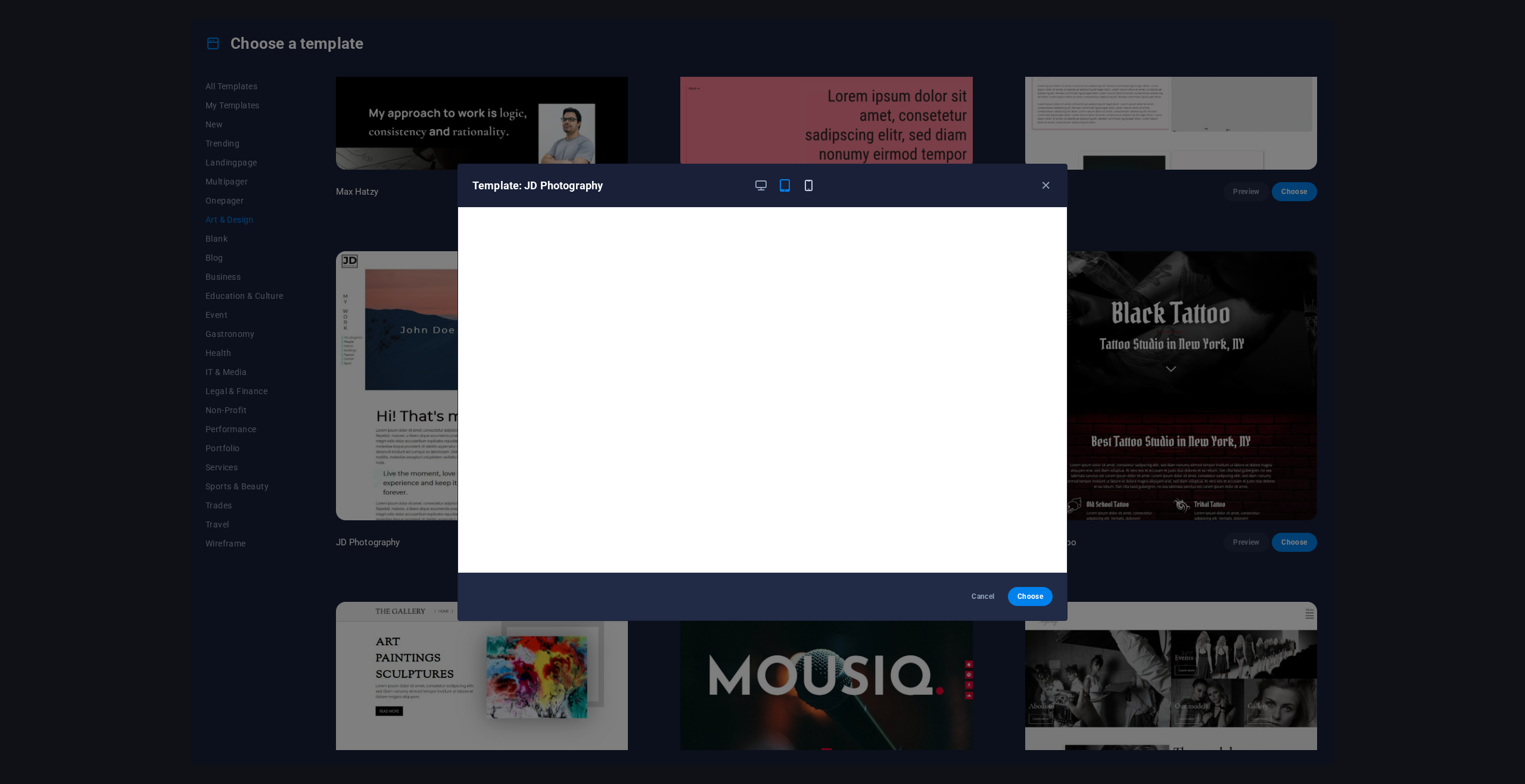
click at [807, 185] on icon "button" at bounding box center [808, 185] width 13 height 13
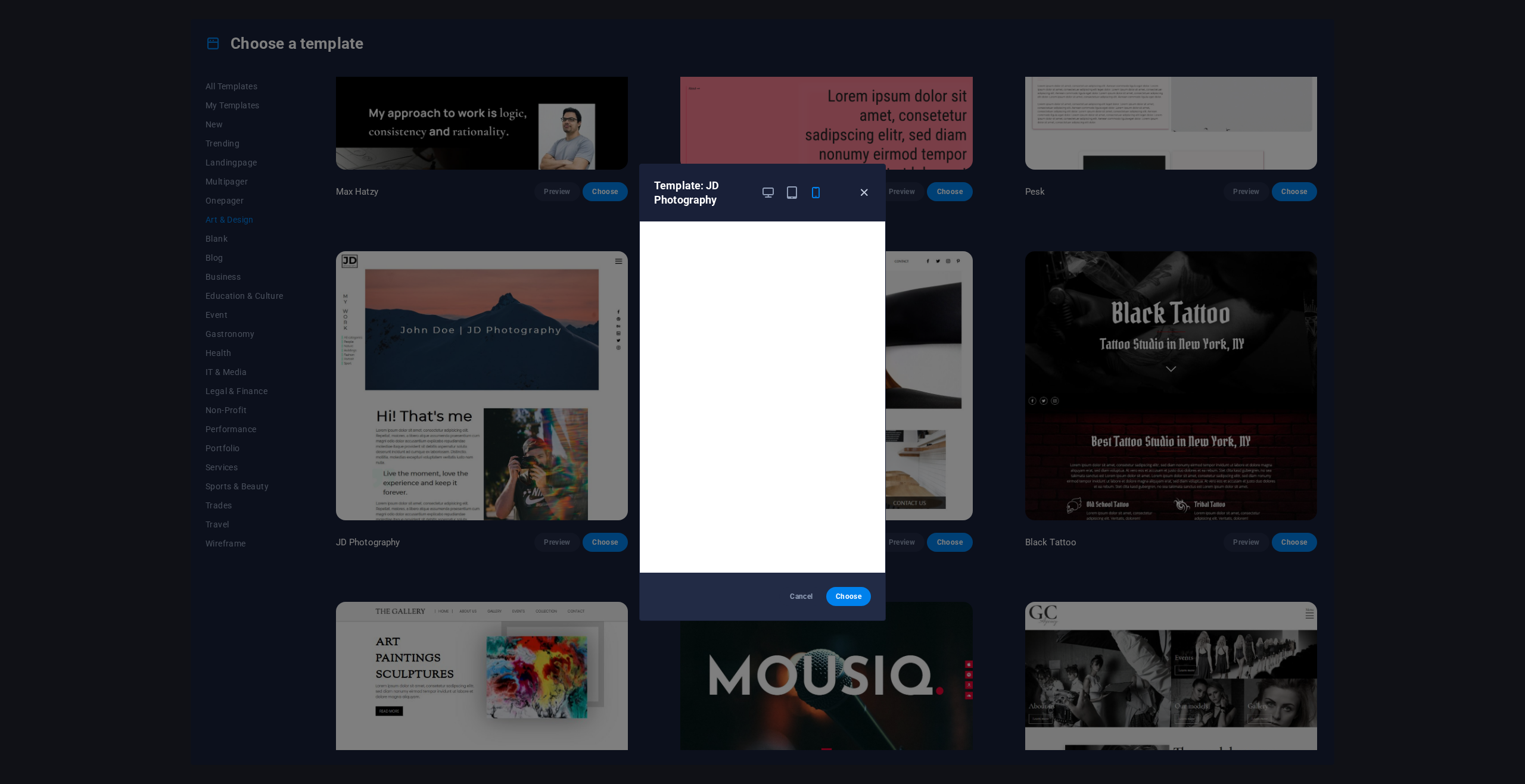
click at [863, 189] on icon "button" at bounding box center [863, 192] width 13 height 13
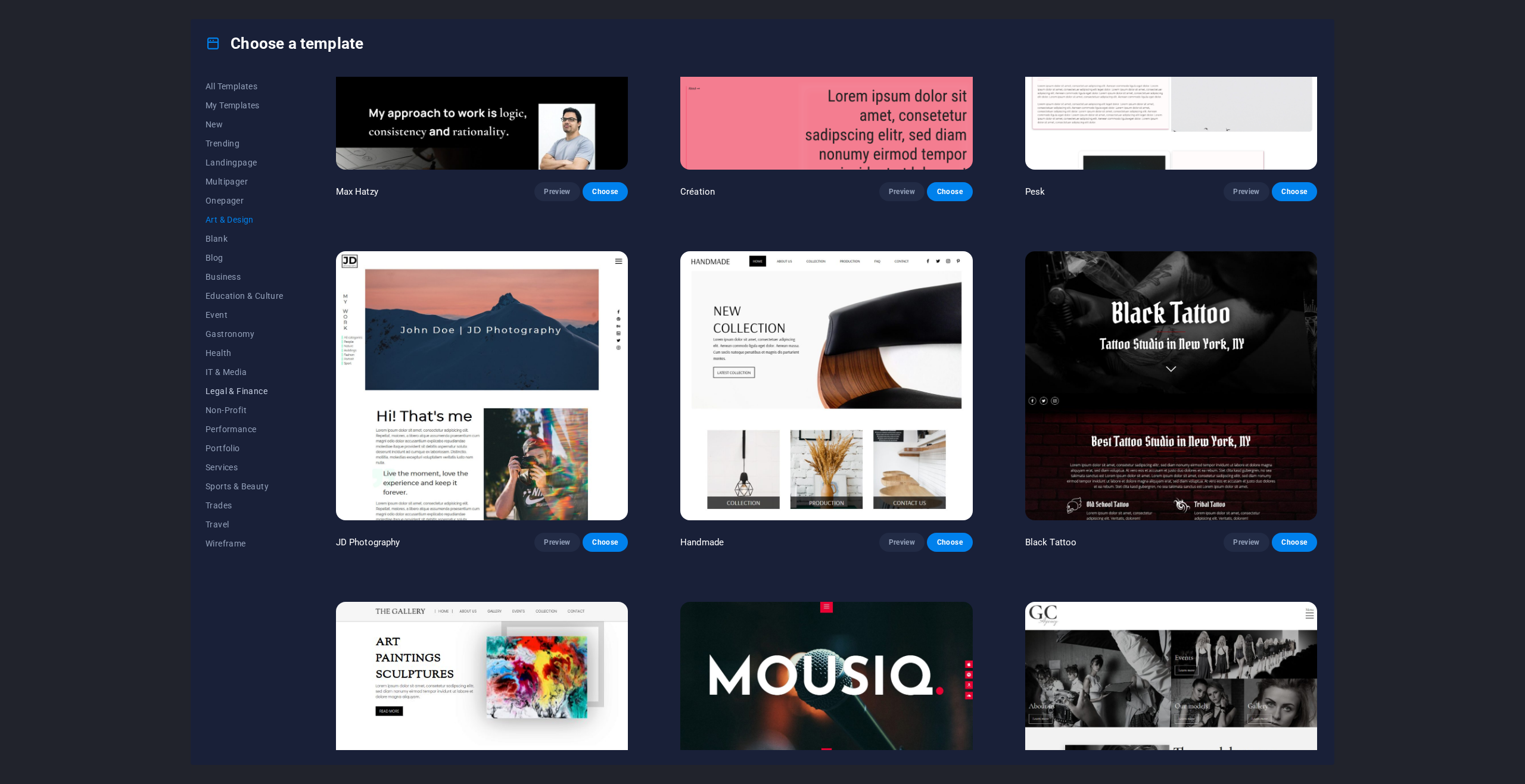
click at [240, 388] on span "Legal & Finance" at bounding box center [244, 392] width 78 height 10
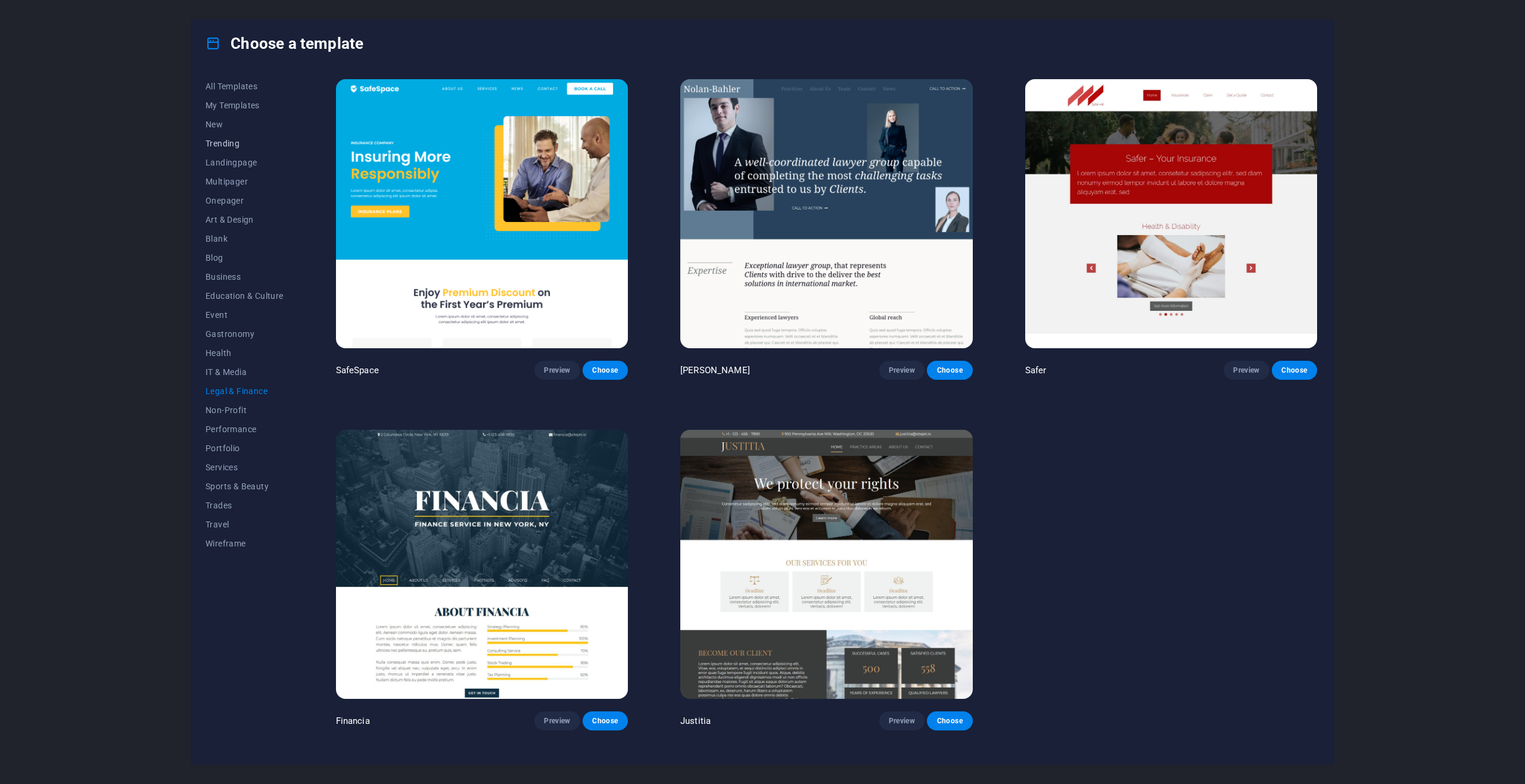
click at [227, 144] on span "Trending" at bounding box center [244, 143] width 78 height 10
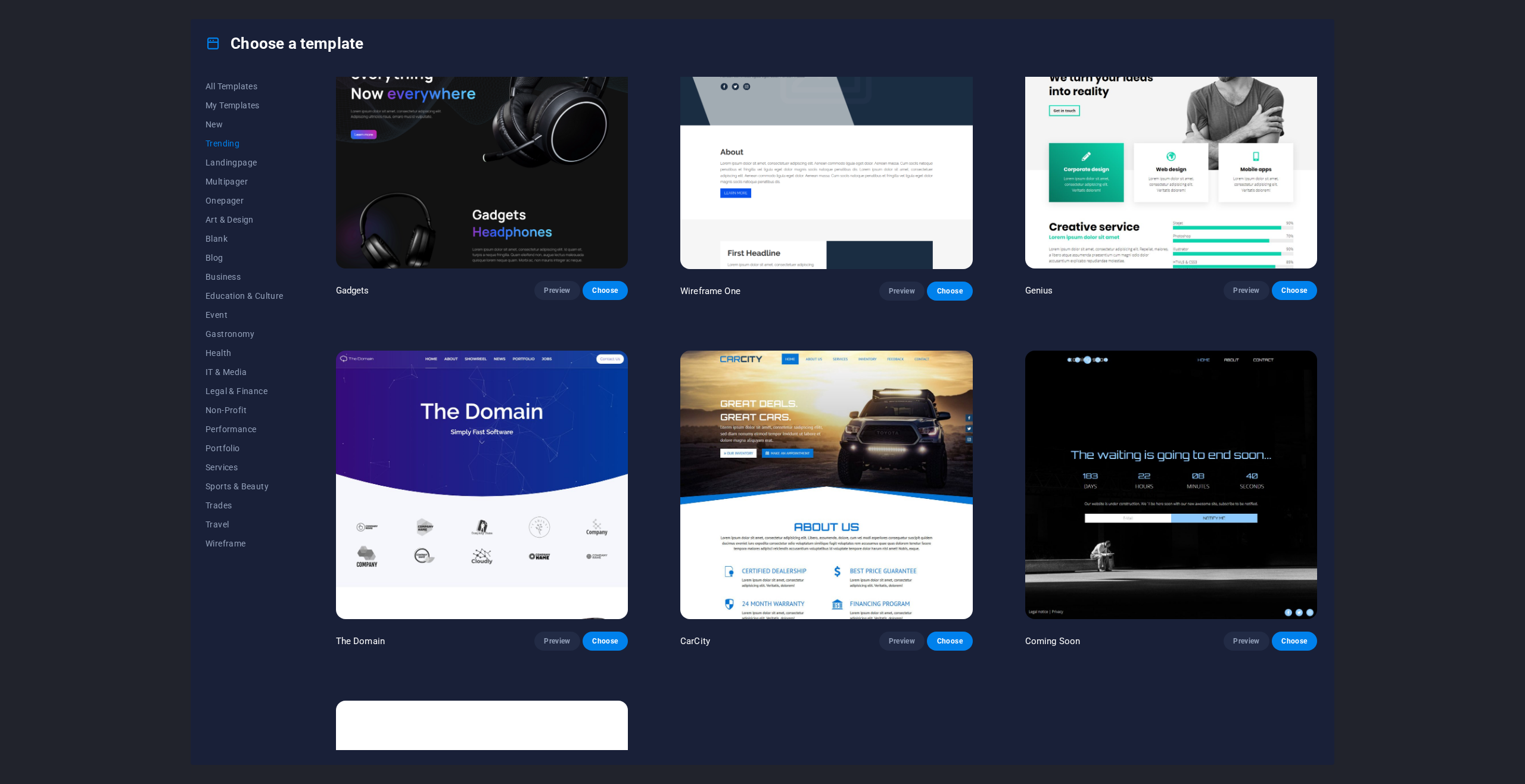
scroll to position [1369, 0]
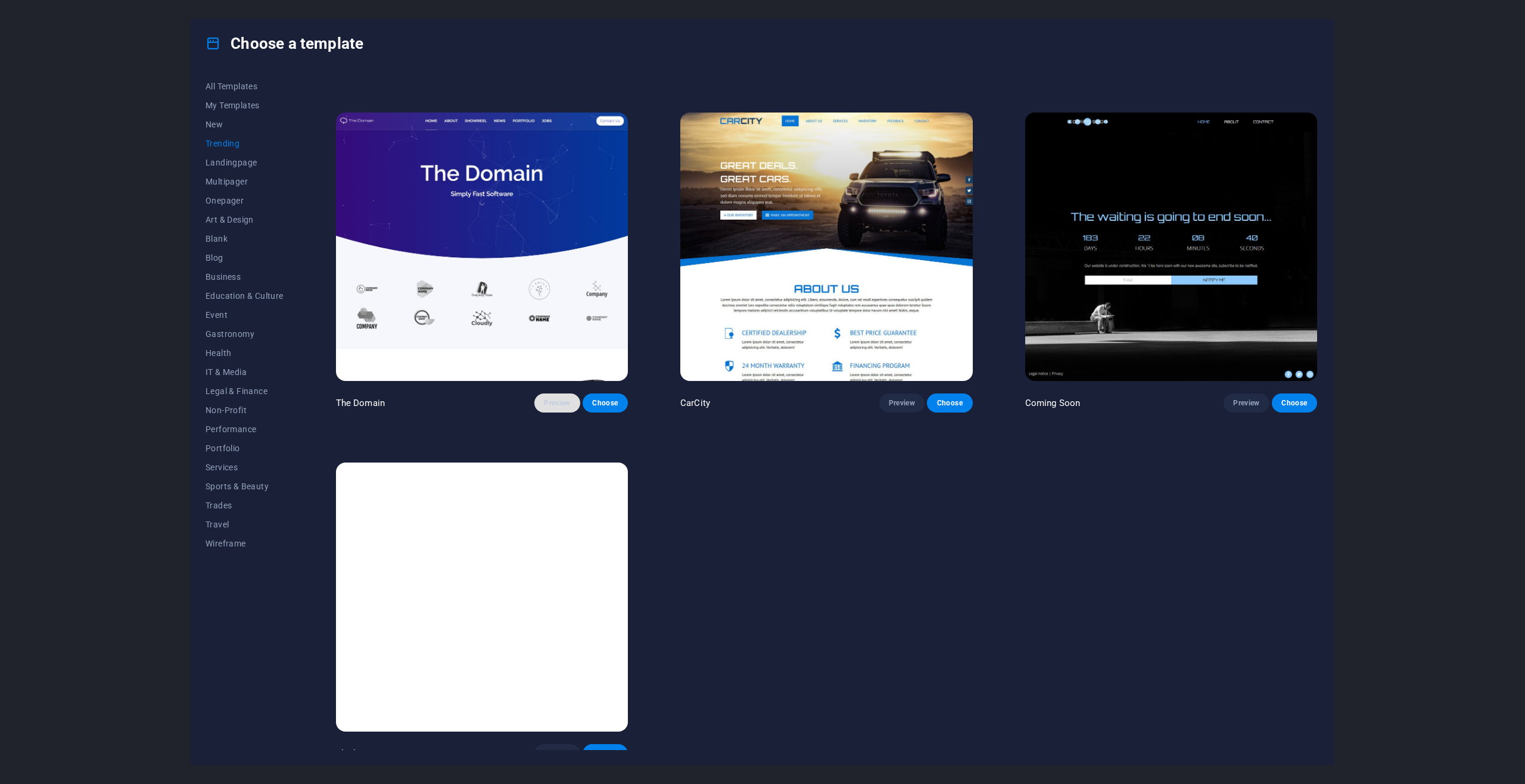
click at [567, 398] on span "Preview" at bounding box center [557, 403] width 27 height 10
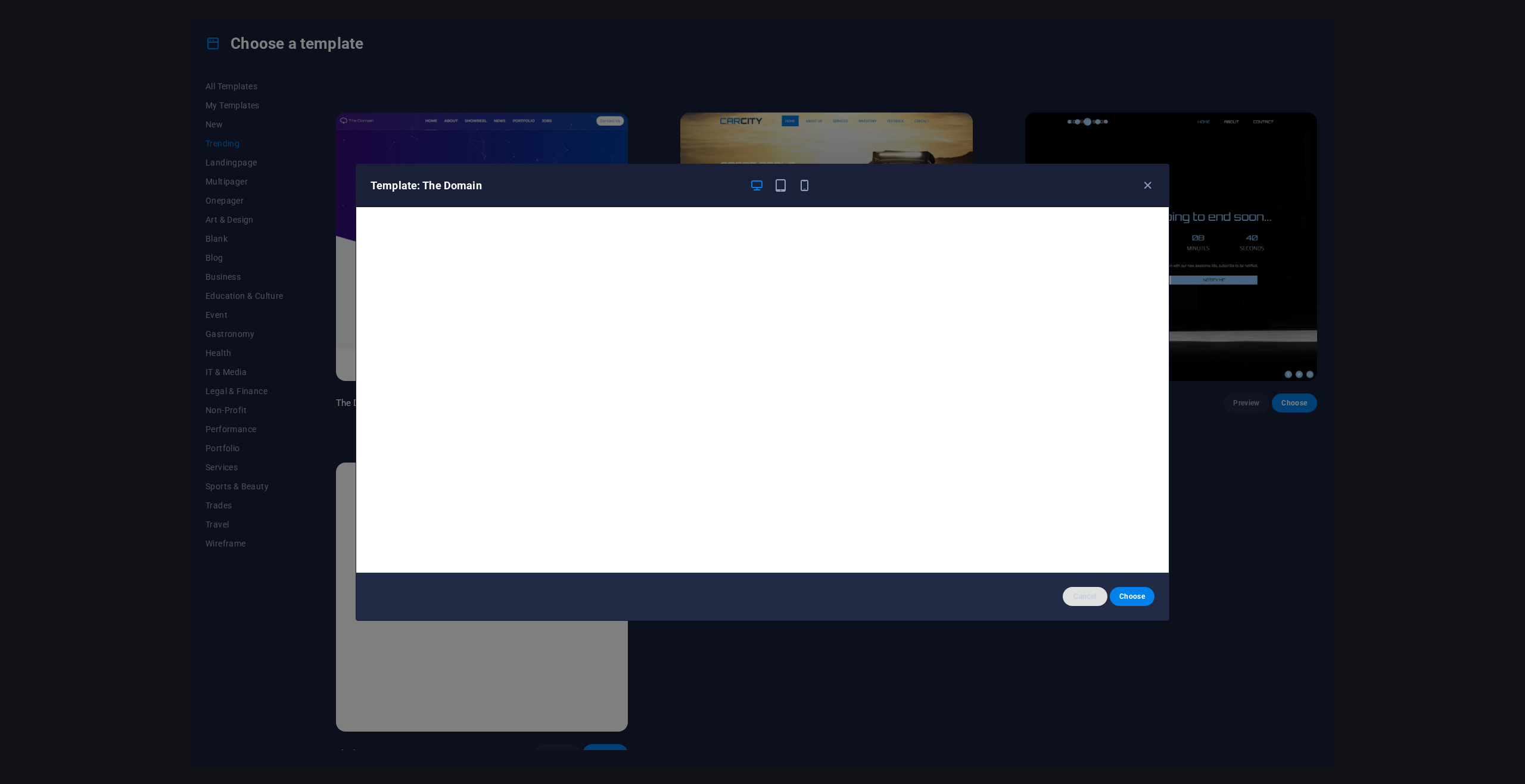
click at [1075, 596] on span "Cancel" at bounding box center [1085, 597] width 26 height 10
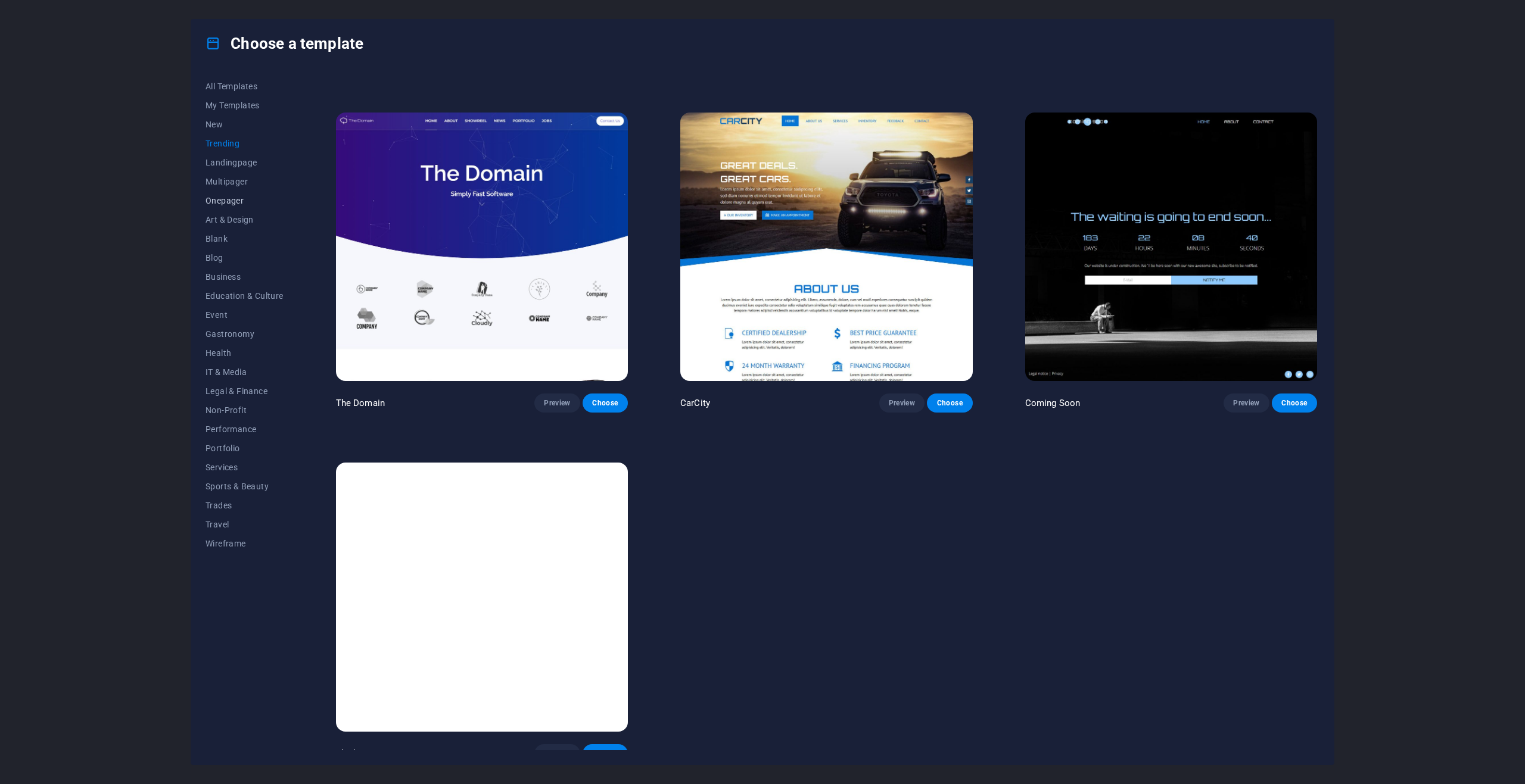
click at [238, 198] on span "Onepager" at bounding box center [244, 201] width 78 height 10
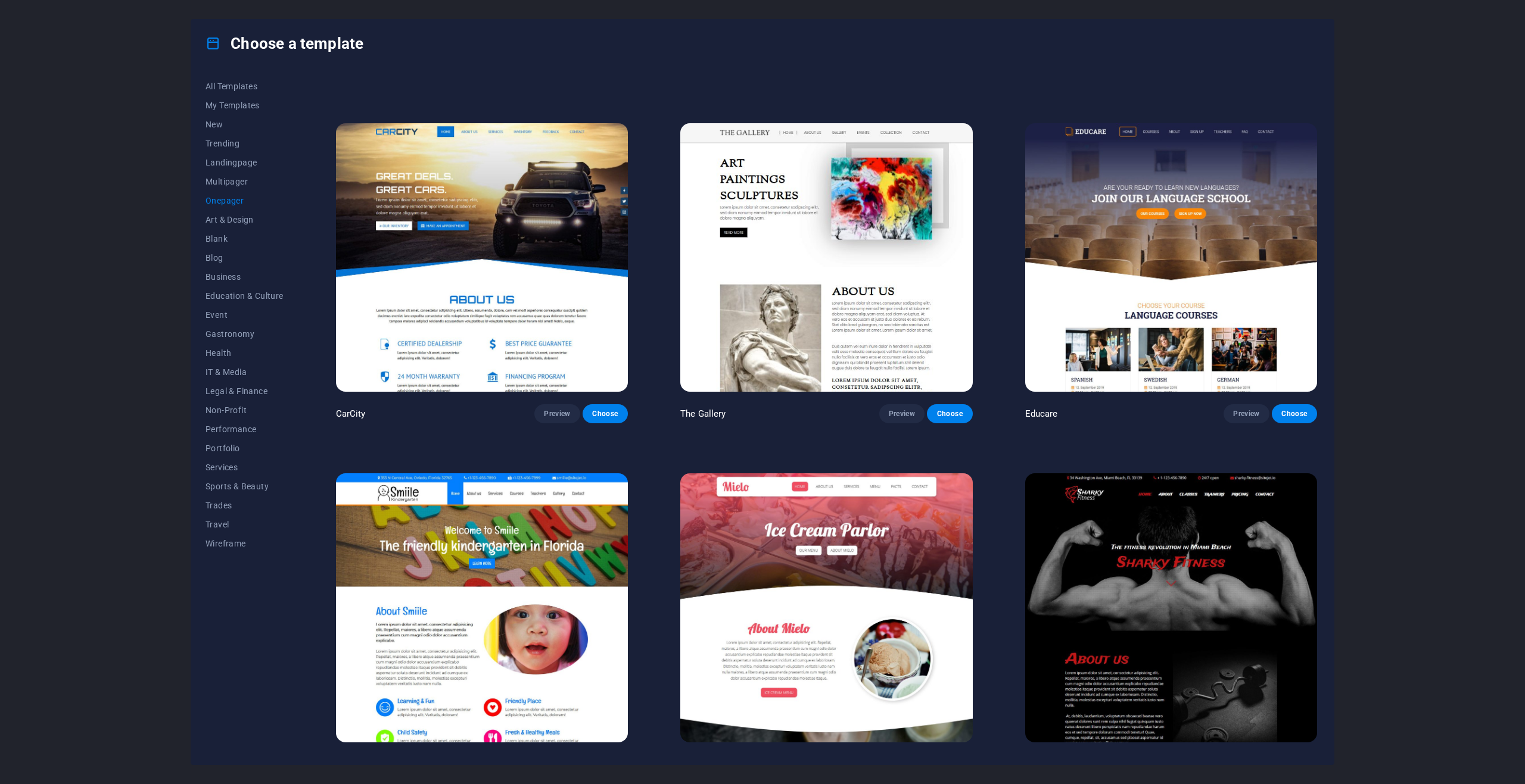
click at [793, 232] on img at bounding box center [825, 258] width 292 height 269
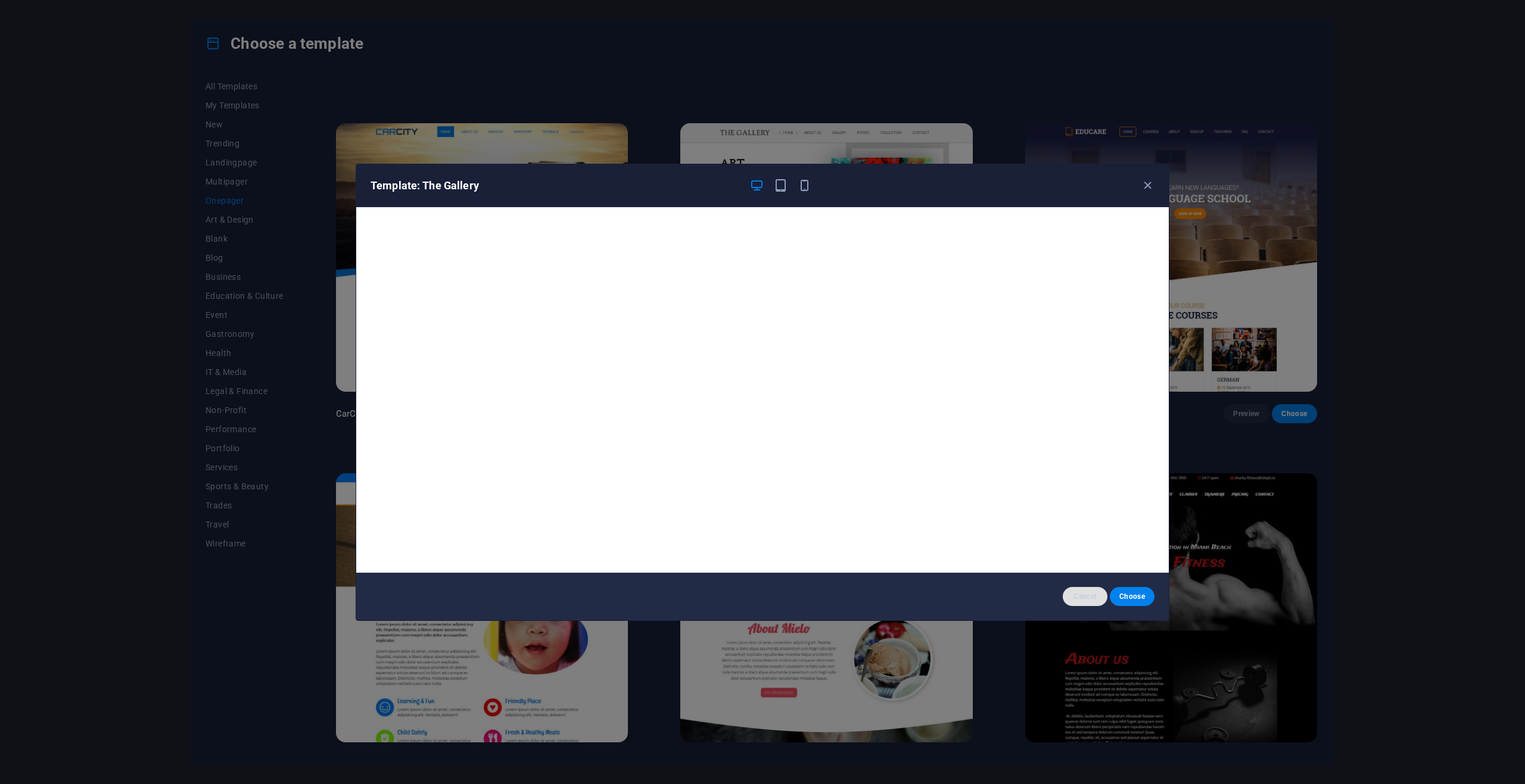
click at [1074, 589] on button "Cancel" at bounding box center [1085, 597] width 45 height 19
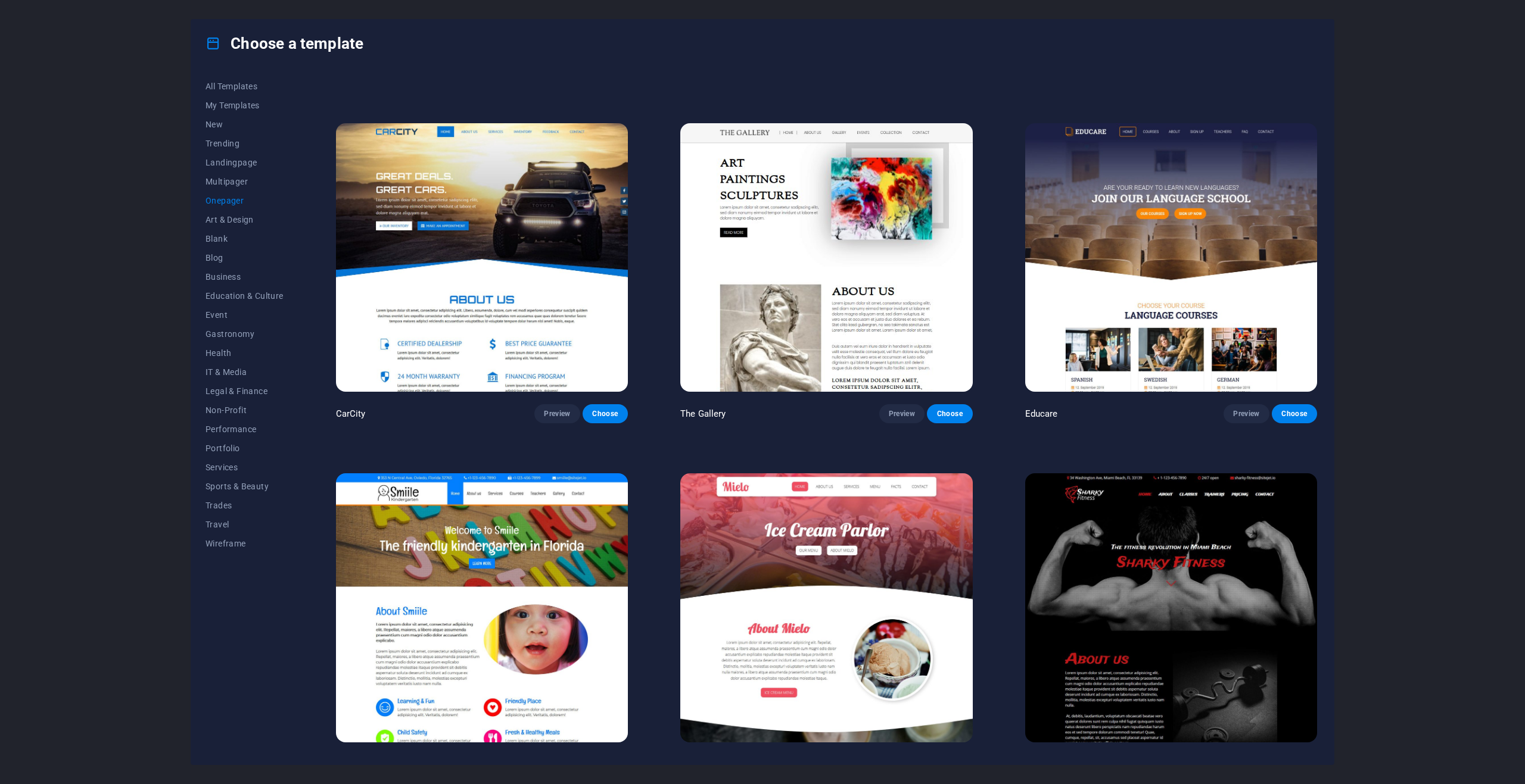
click at [232, 201] on span "Onepager" at bounding box center [244, 201] width 78 height 10
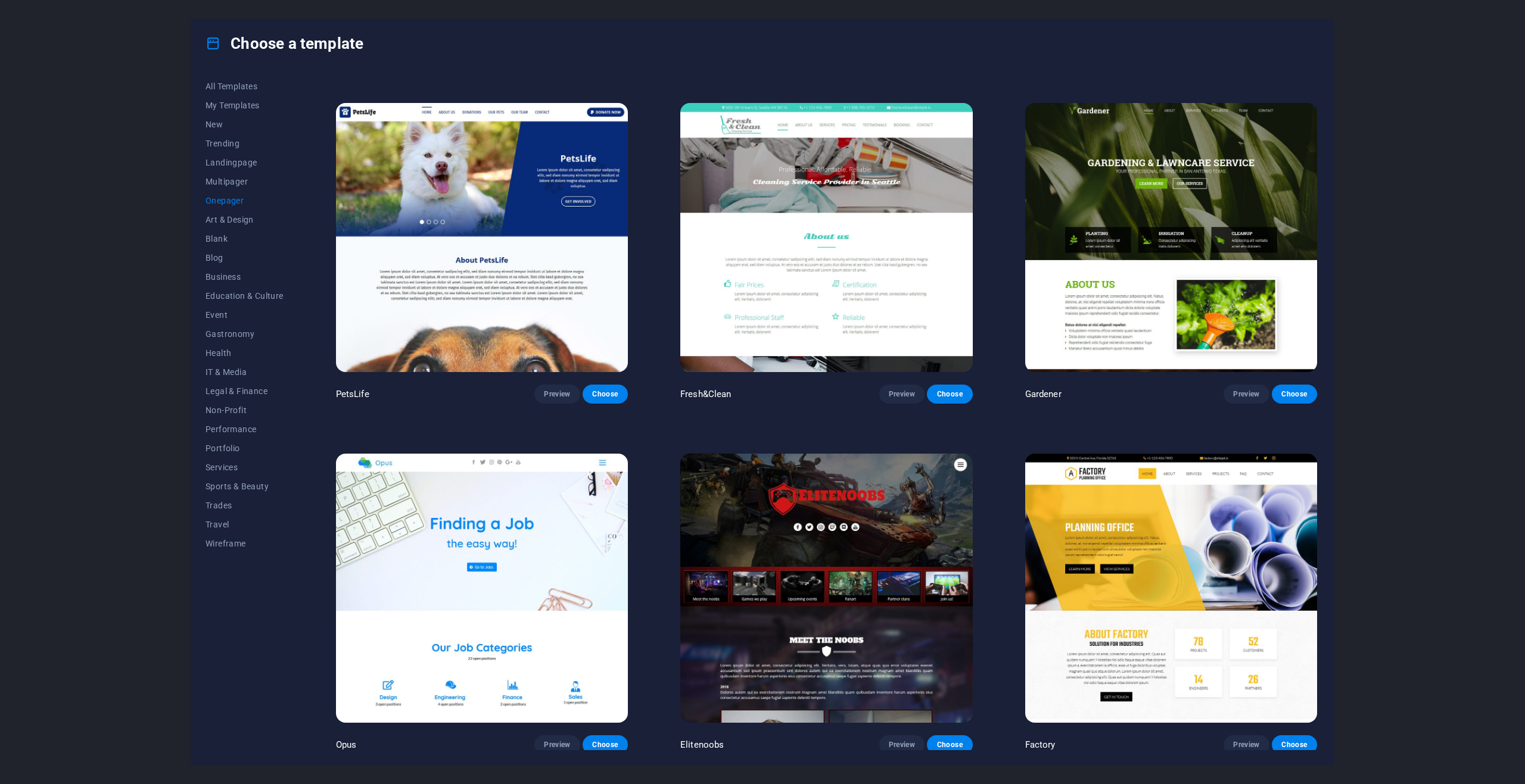
scroll to position [5592, 0]
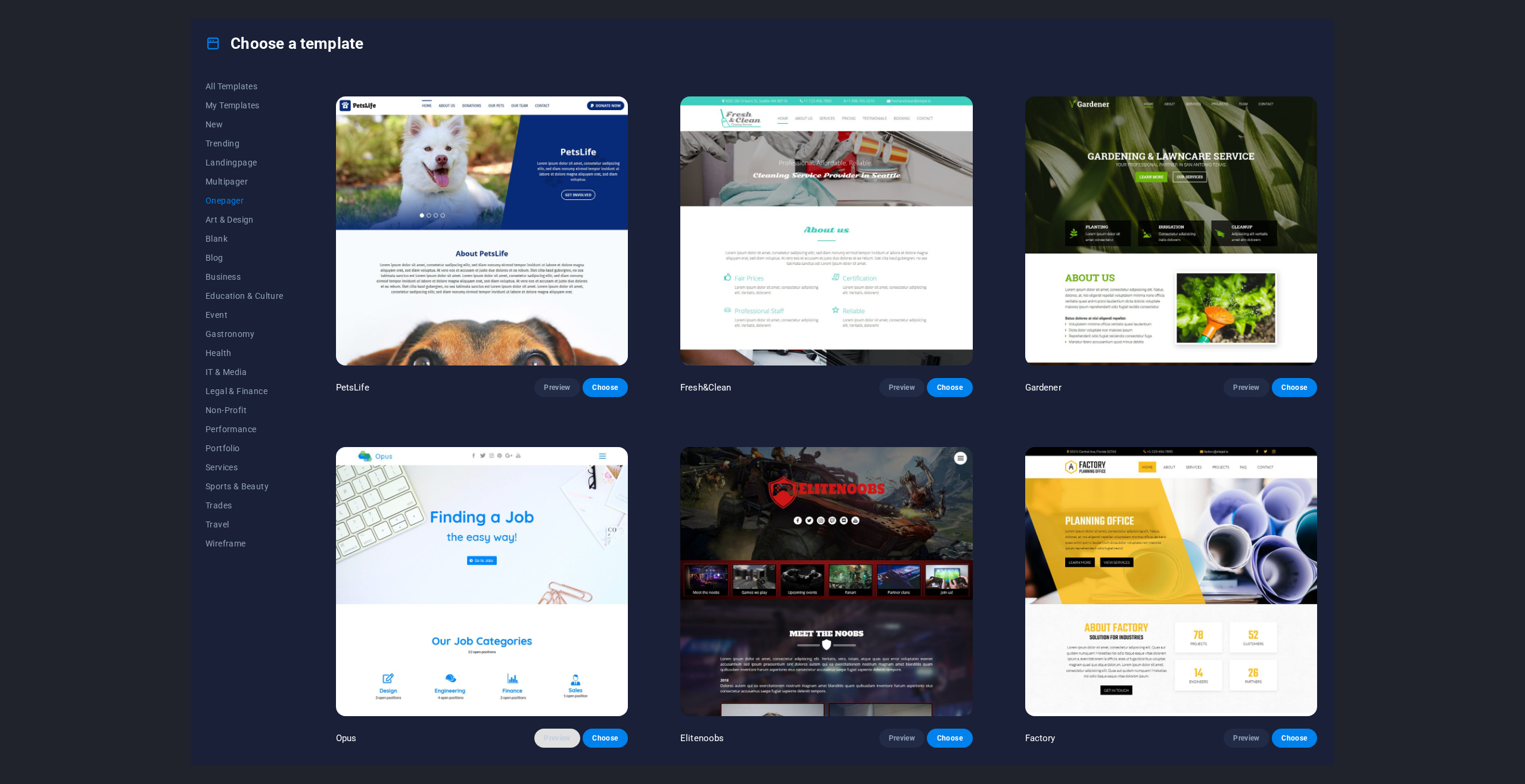
click at [567, 734] on span "Preview" at bounding box center [557, 738] width 27 height 10
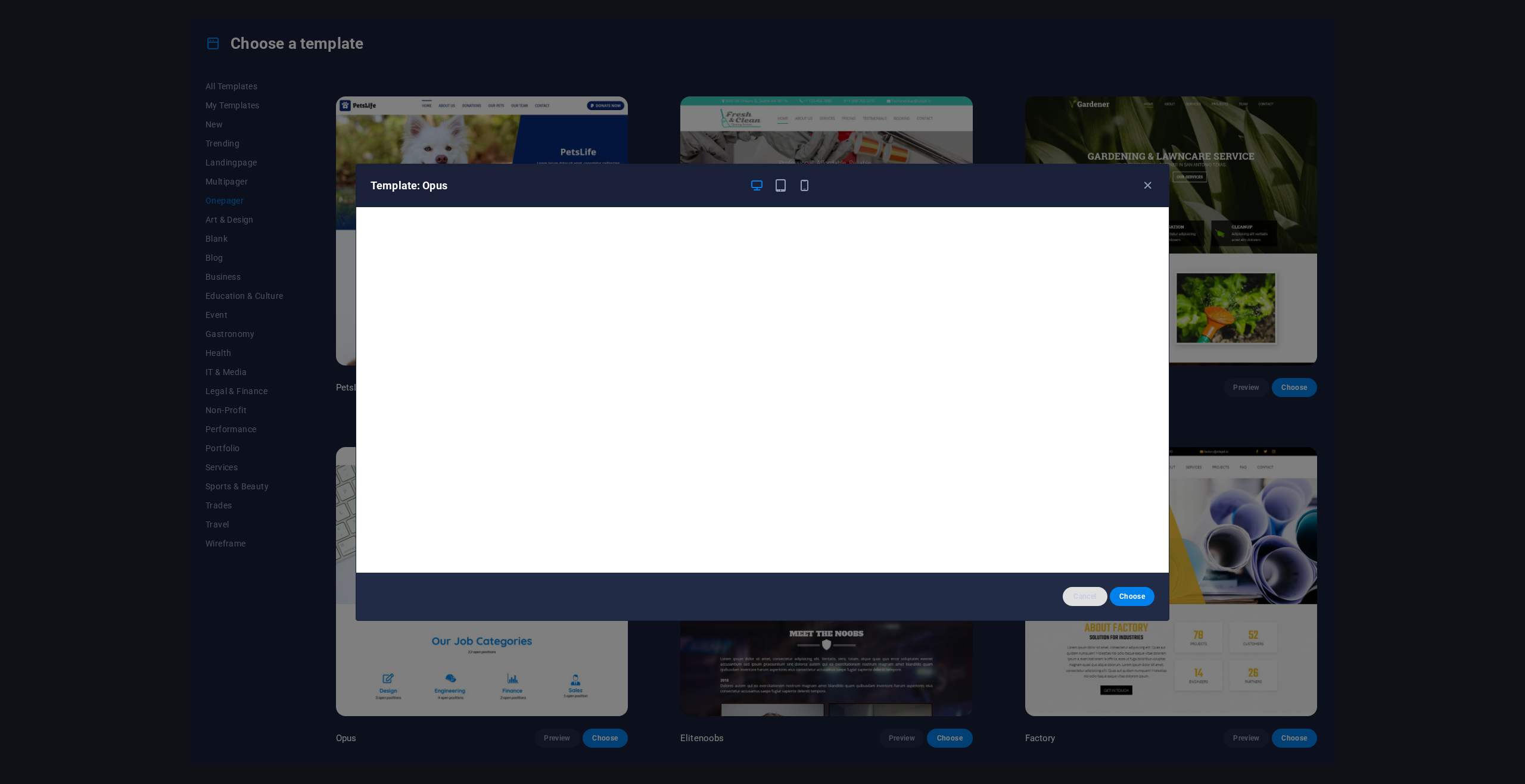
click at [1075, 597] on span "Cancel" at bounding box center [1085, 597] width 26 height 10
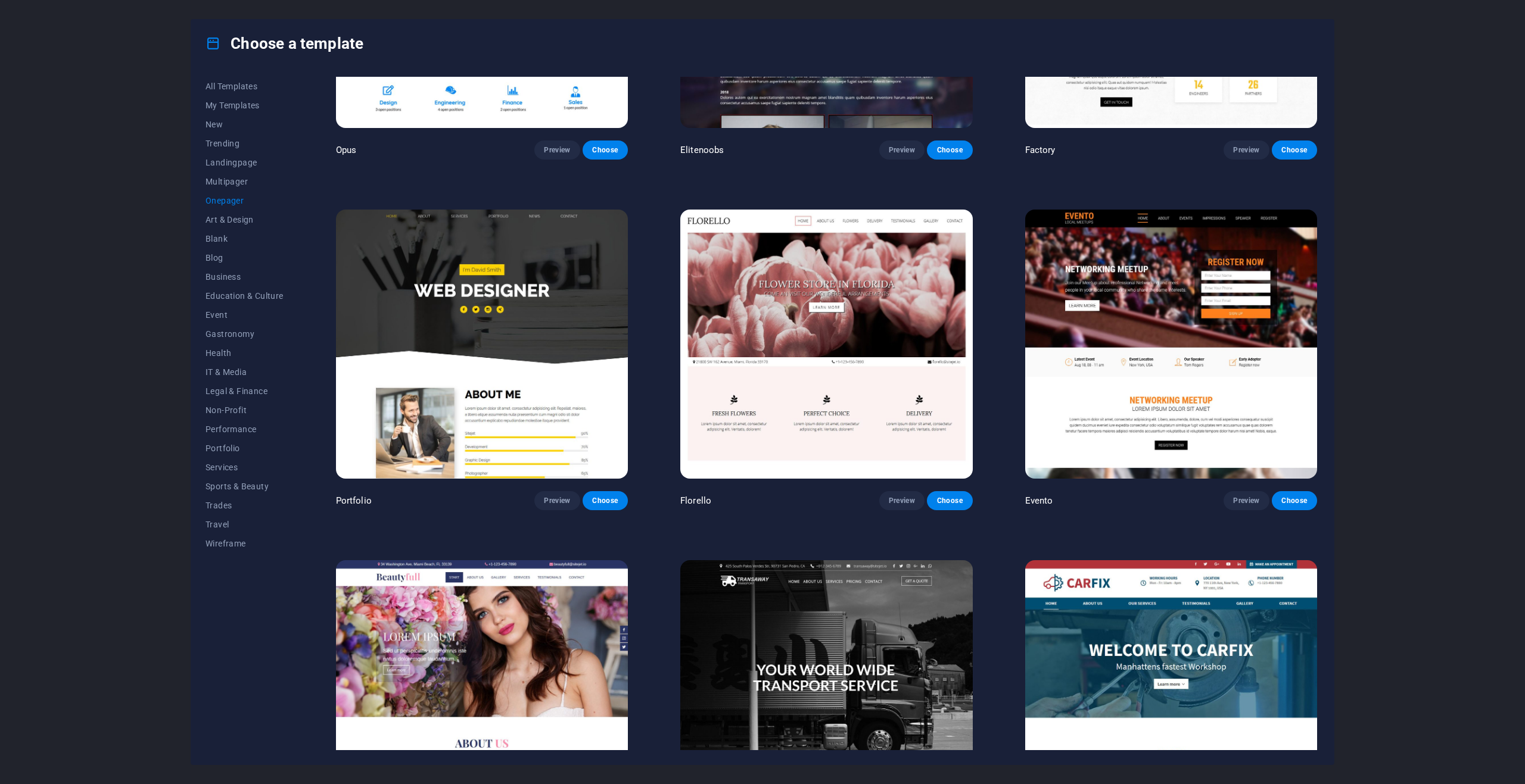
scroll to position [6186, 0]
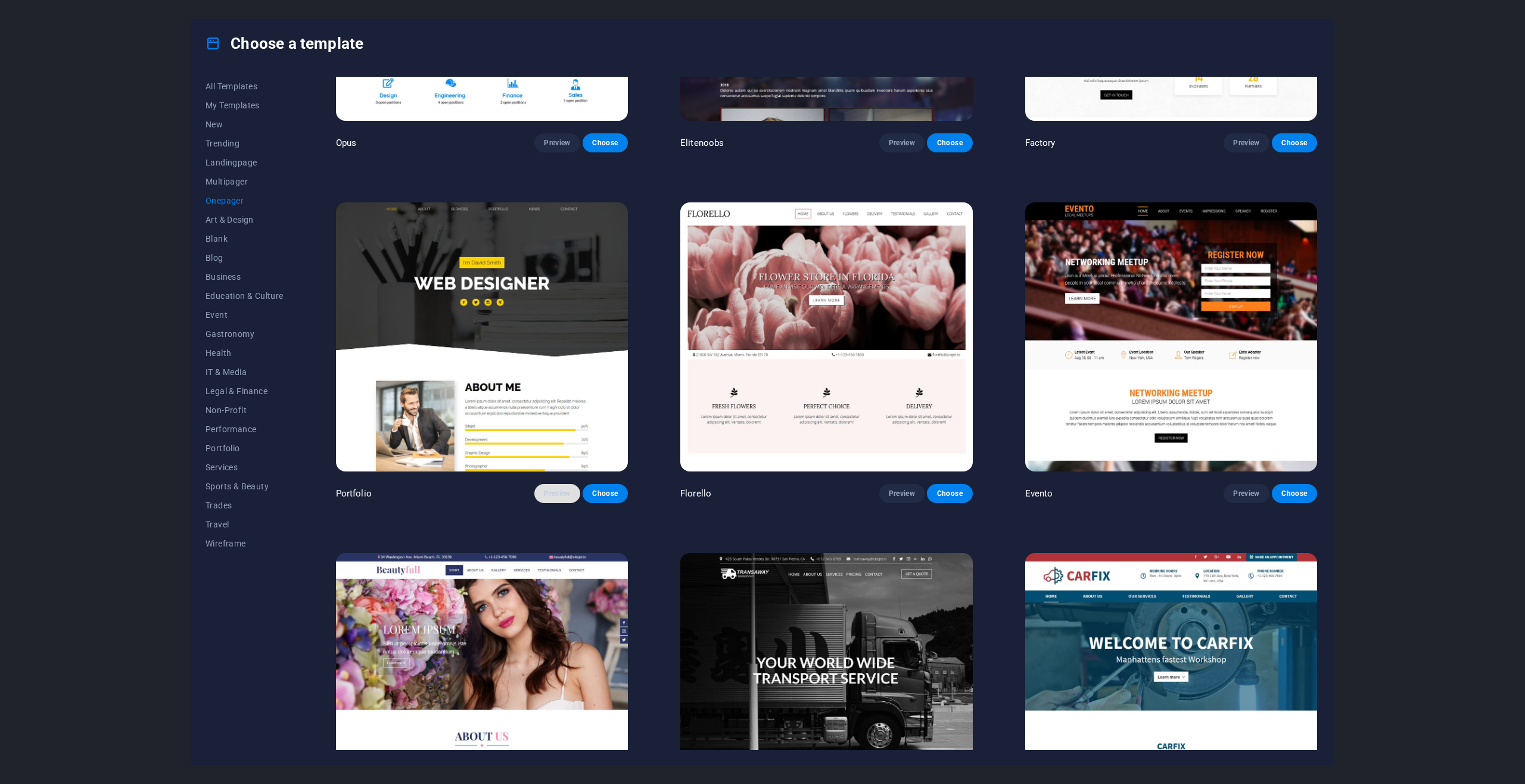
click at [562, 488] on span "Preview" at bounding box center [557, 493] width 27 height 10
